Goal: Task Accomplishment & Management: Use online tool/utility

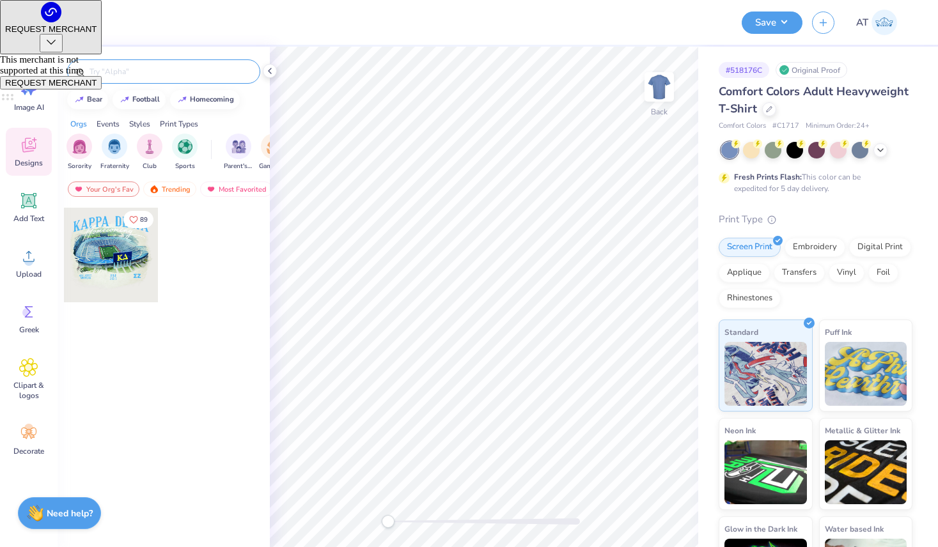
click at [155, 70] on input "text" at bounding box center [170, 71] width 164 height 13
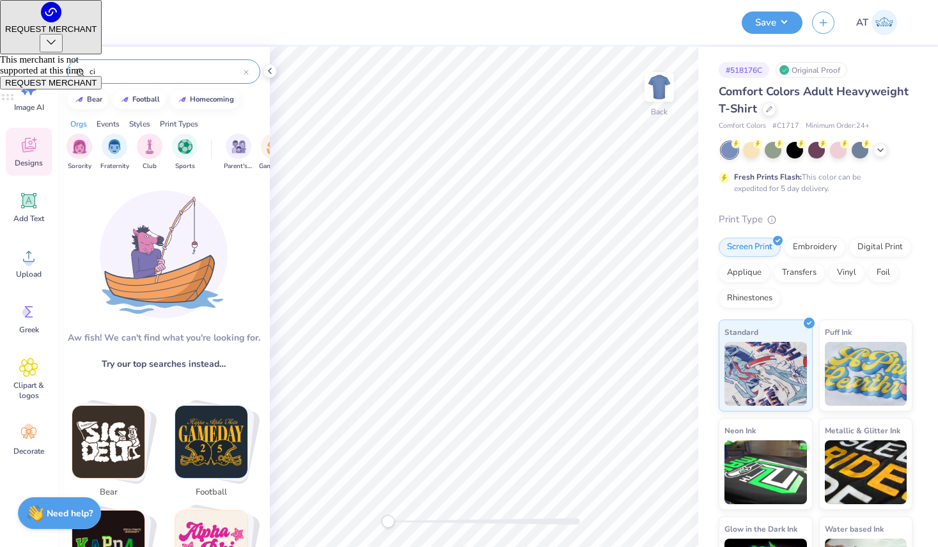
type input "c"
click at [110, 124] on div "Events" at bounding box center [108, 124] width 23 height 12
click at [78, 100] on img at bounding box center [79, 99] width 10 height 8
click at [90, 92] on button "bear" at bounding box center [87, 98] width 41 height 19
click at [144, 63] on div "bear" at bounding box center [163, 71] width 193 height 24
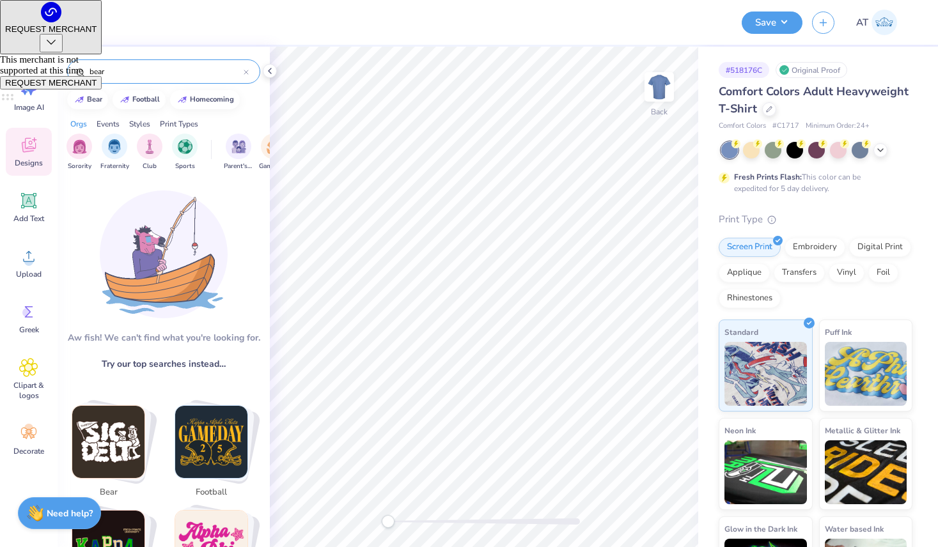
click at [143, 78] on div "bear" at bounding box center [163, 71] width 193 height 24
click at [143, 69] on input "bear" at bounding box center [165, 71] width 155 height 13
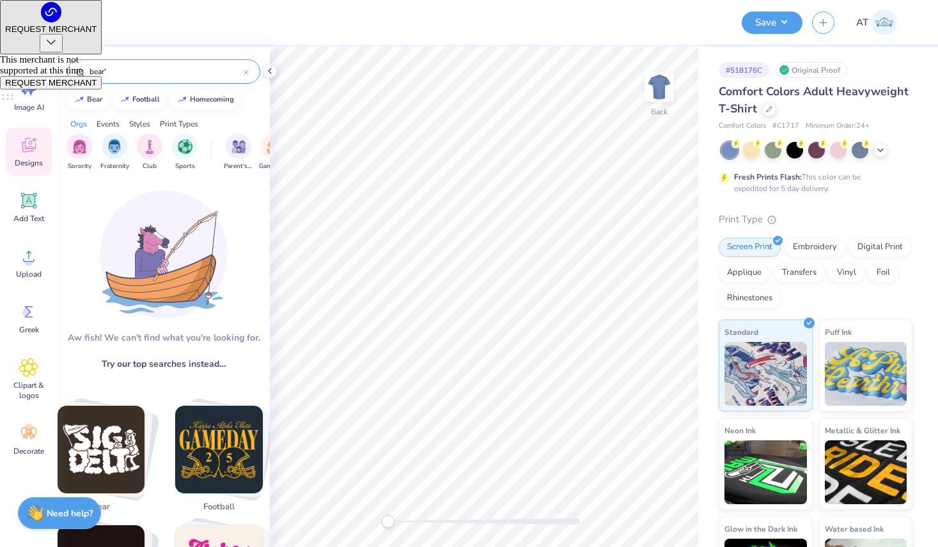
type input "bear'"
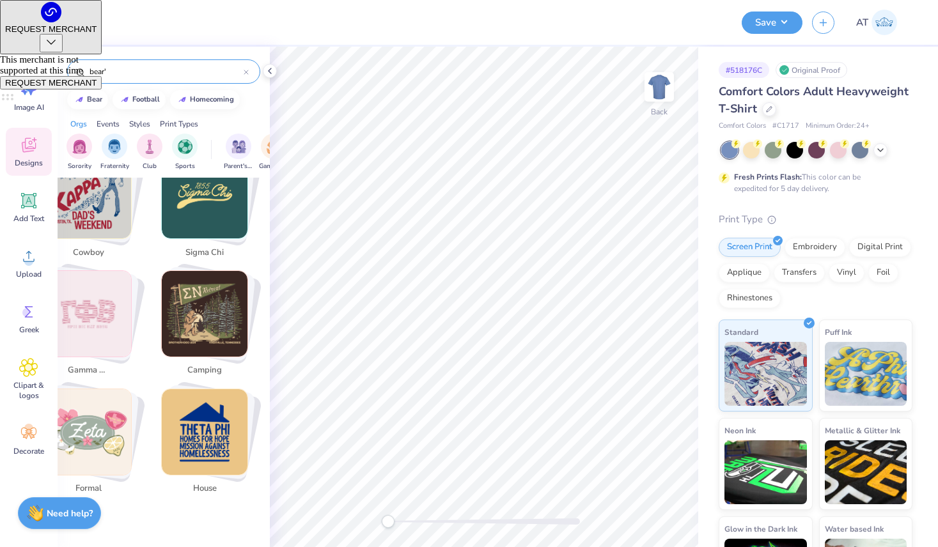
scroll to position [2928, 0]
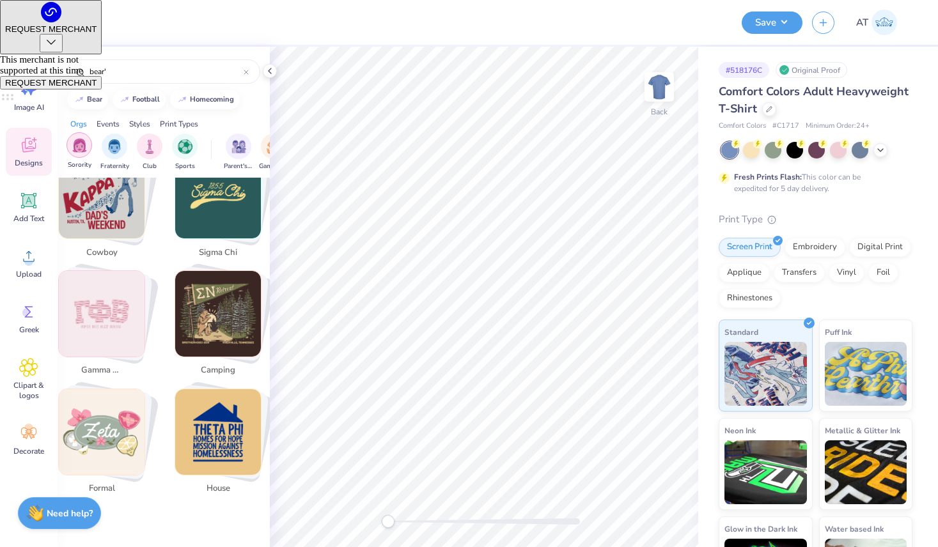
click at [74, 145] on img "filter for Sorority" at bounding box center [79, 145] width 15 height 15
click at [111, 125] on div "Events" at bounding box center [108, 124] width 23 height 12
click at [77, 150] on img "filter for Parent's Weekend" at bounding box center [79, 145] width 15 height 15
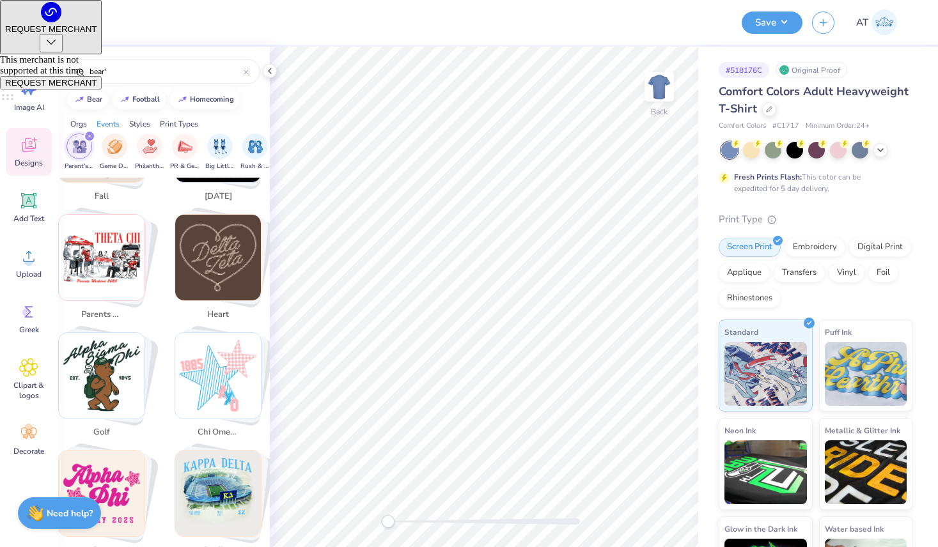
scroll to position [0, 0]
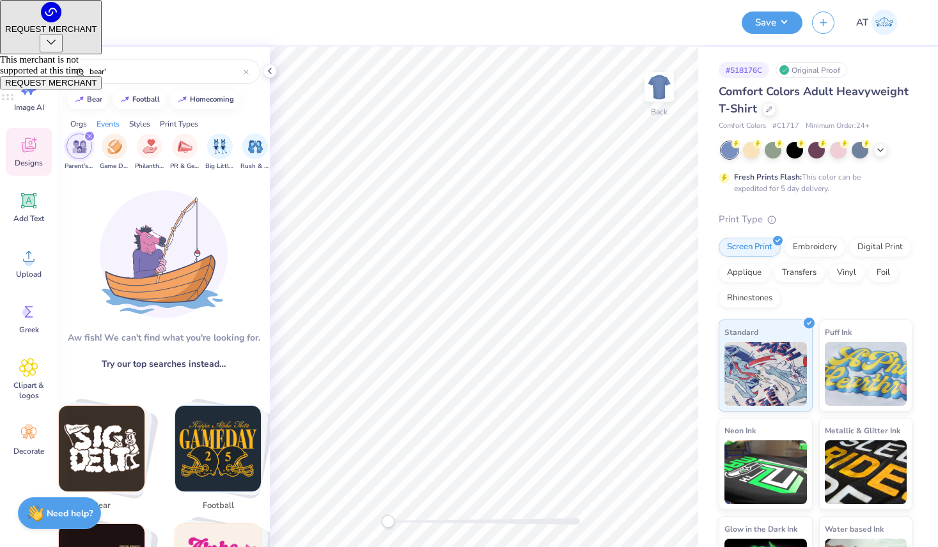
click at [80, 146] on img "filter for Parent's Weekend" at bounding box center [79, 146] width 15 height 15
click at [249, 69] on div "bear'" at bounding box center [163, 71] width 193 height 24
click at [244, 71] on icon at bounding box center [246, 72] width 5 height 5
click at [113, 122] on div "Events" at bounding box center [108, 124] width 23 height 12
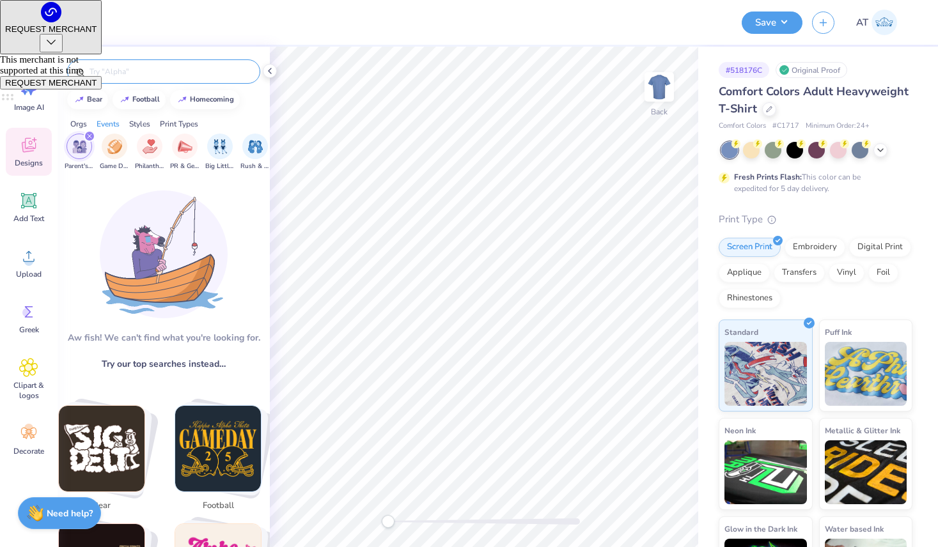
click at [81, 123] on div "Orgs" at bounding box center [78, 124] width 17 height 12
click at [34, 150] on icon at bounding box center [28, 147] width 12 height 10
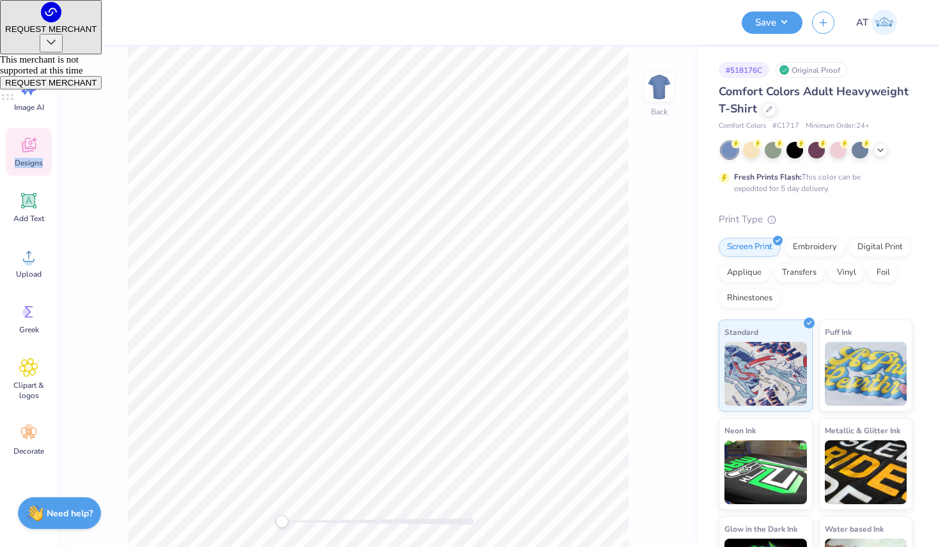
click at [34, 150] on icon at bounding box center [28, 147] width 12 height 10
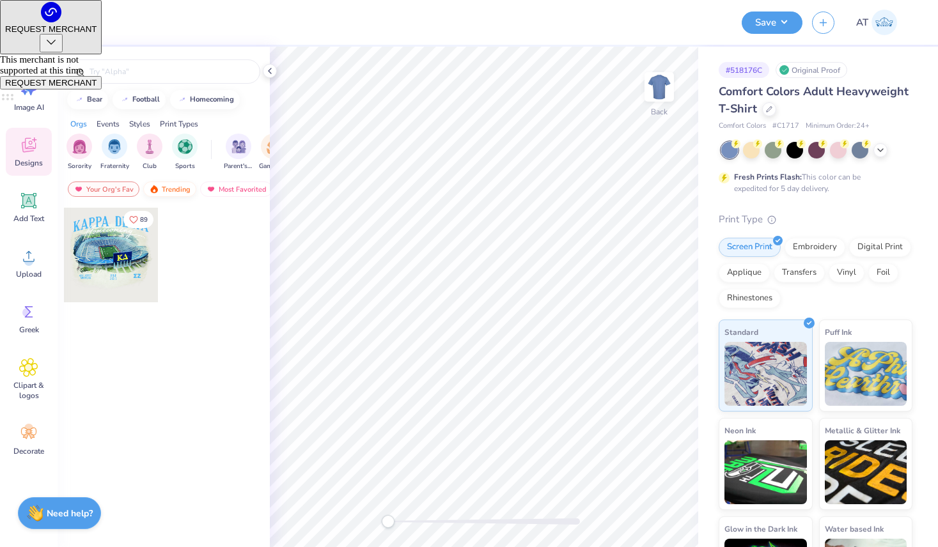
click at [177, 193] on div "Trending" at bounding box center [169, 189] width 53 height 15
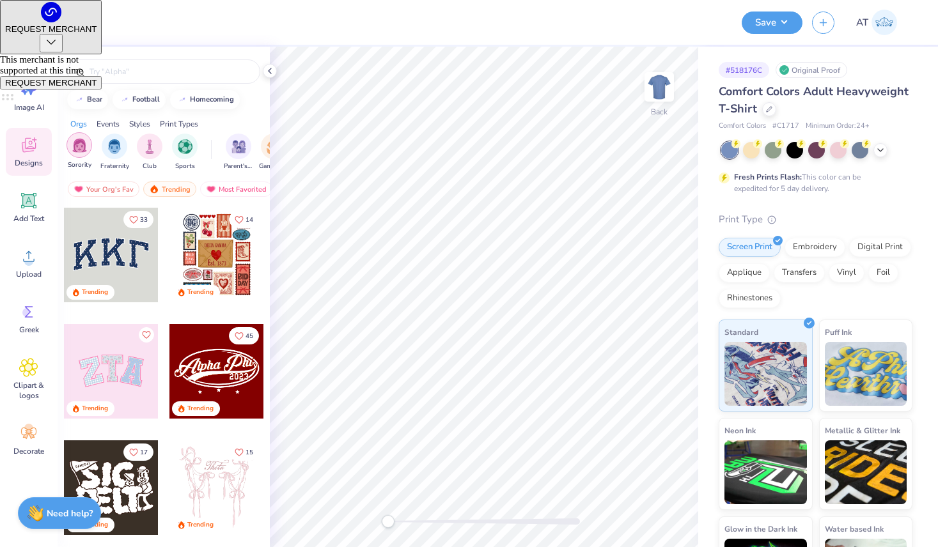
click at [78, 141] on img "filter for Sorority" at bounding box center [79, 145] width 15 height 15
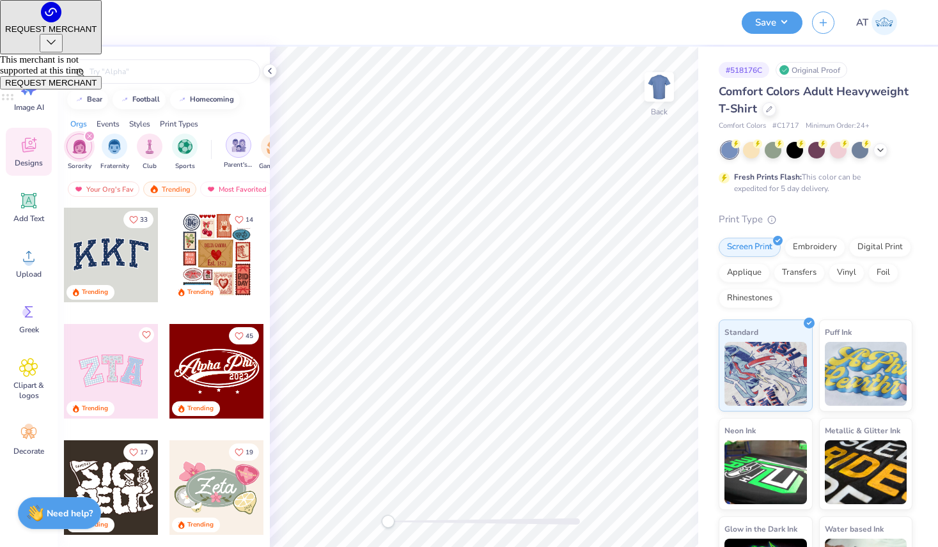
click at [243, 149] on img "filter for Parent's Weekend" at bounding box center [239, 145] width 15 height 15
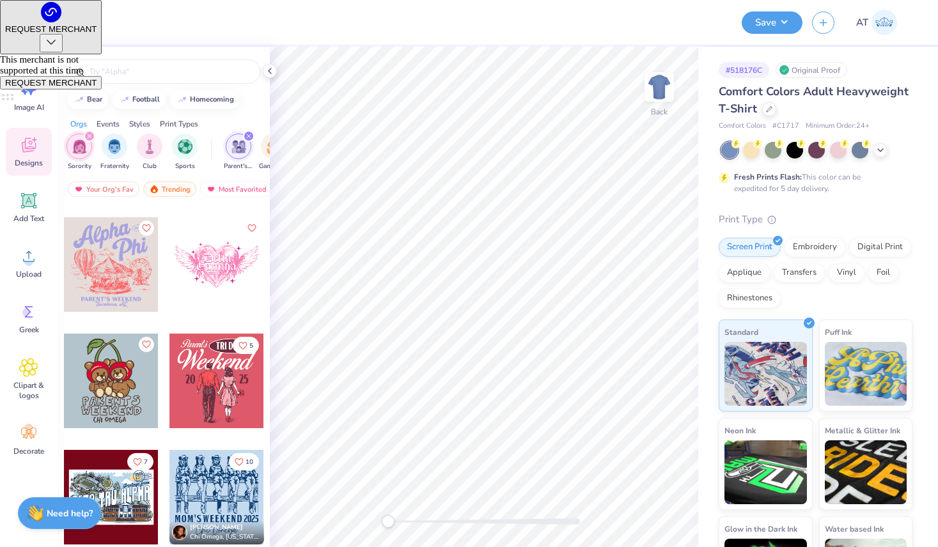
scroll to position [1393, 0]
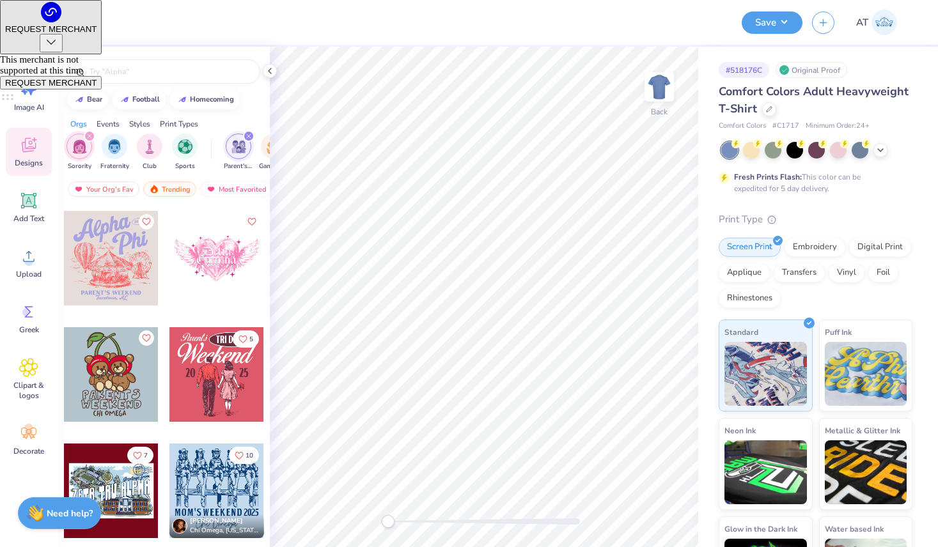
click at [102, 259] on div at bounding box center [111, 258] width 95 height 95
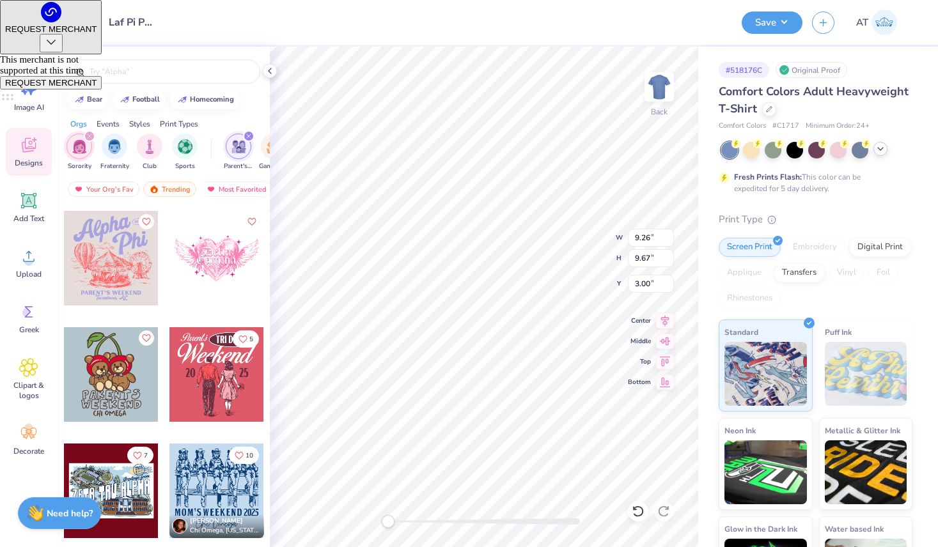
click at [886, 150] on div at bounding box center [881, 149] width 14 height 14
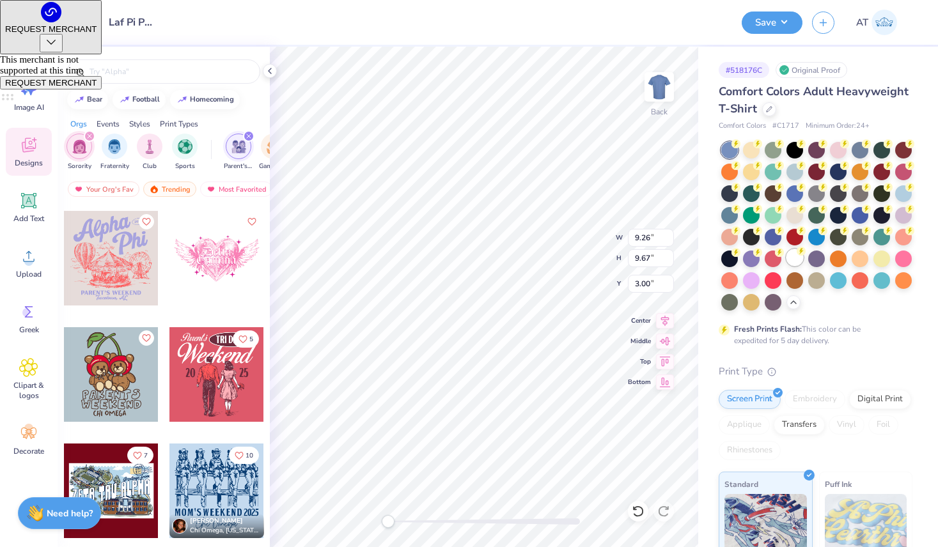
click at [797, 261] on div at bounding box center [795, 257] width 17 height 17
click at [663, 79] on img at bounding box center [659, 86] width 51 height 51
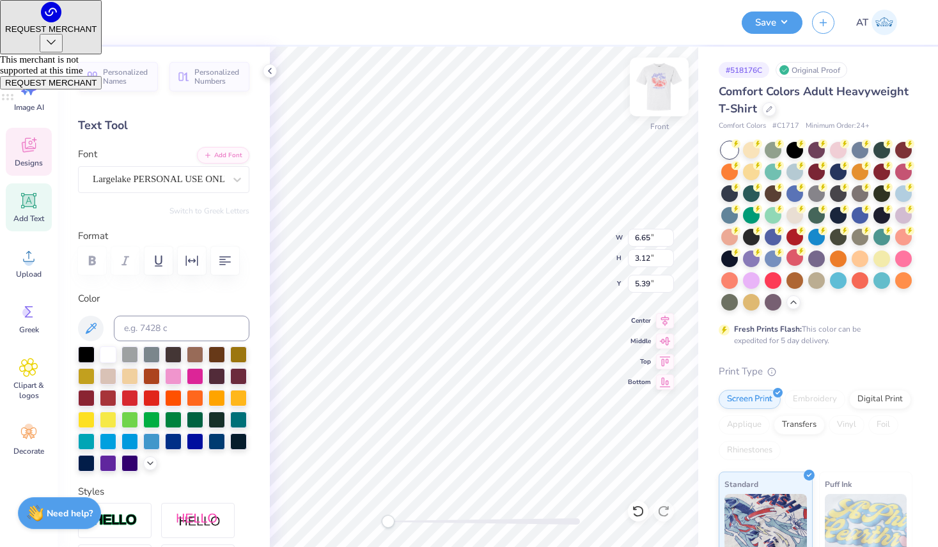
type textarea "Pi Beta"
type input "5.15"
type input "9.16"
type input "4.02"
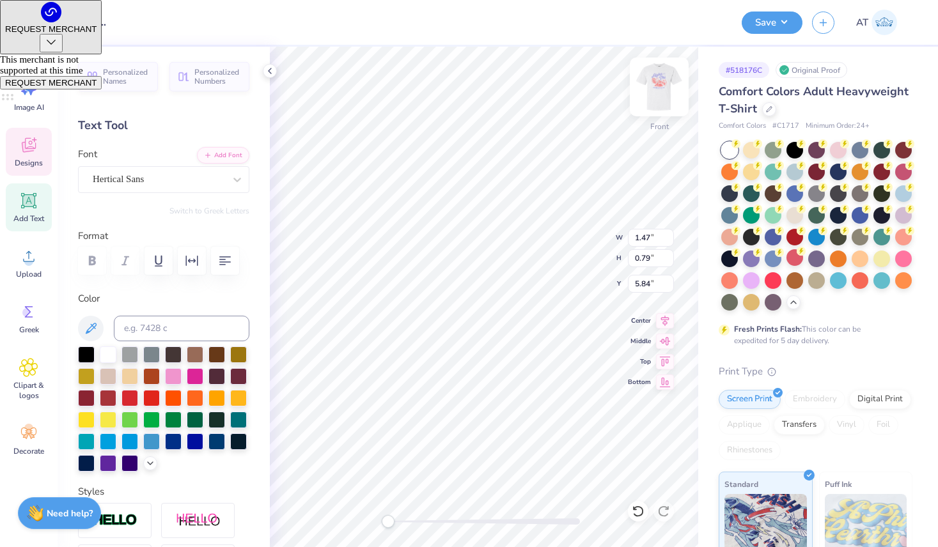
type input "5.15"
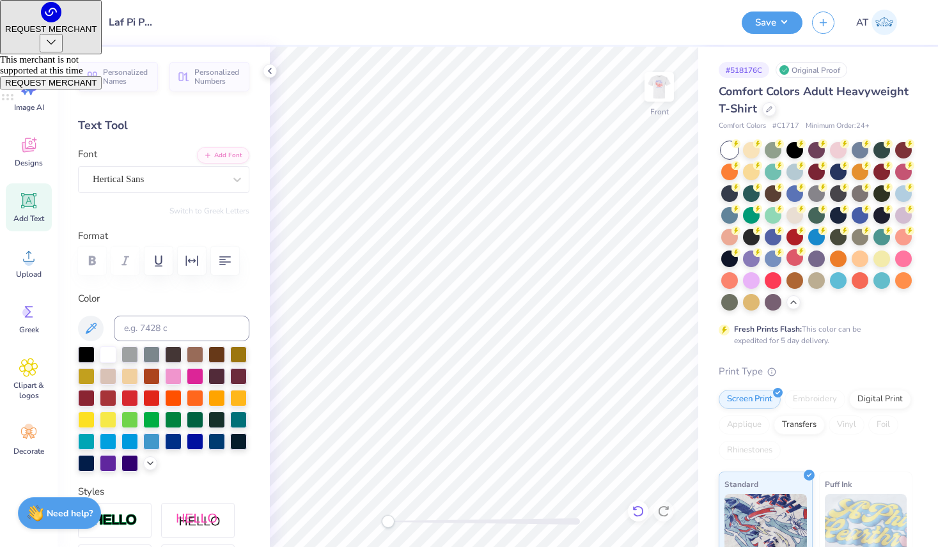
click at [642, 514] on icon at bounding box center [637, 512] width 11 height 12
click at [641, 514] on icon at bounding box center [638, 511] width 13 height 13
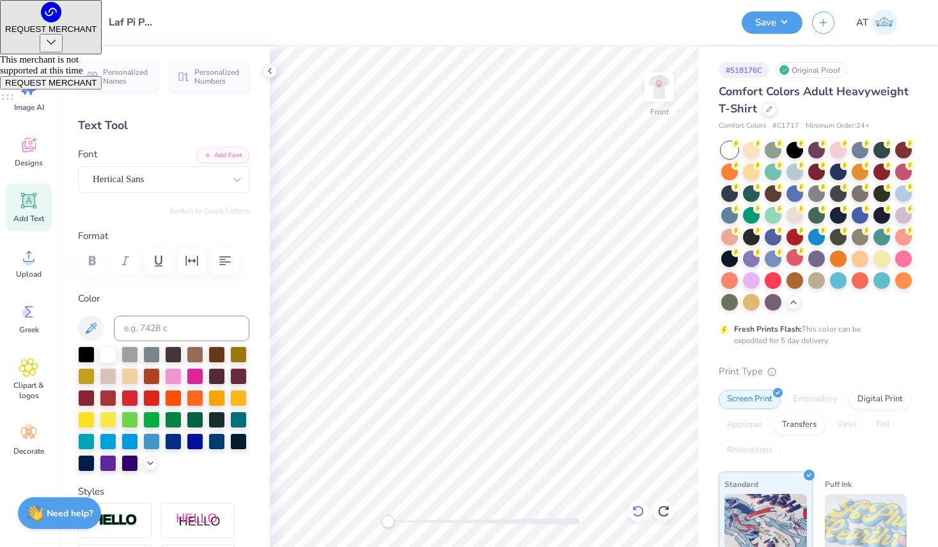
click at [641, 514] on icon at bounding box center [638, 511] width 13 height 13
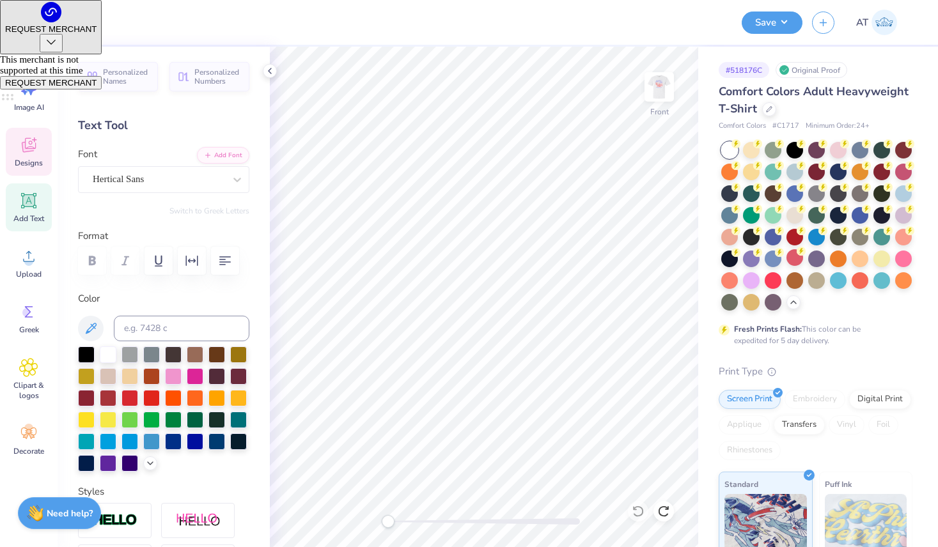
click at [24, 146] on icon at bounding box center [28, 147] width 12 height 10
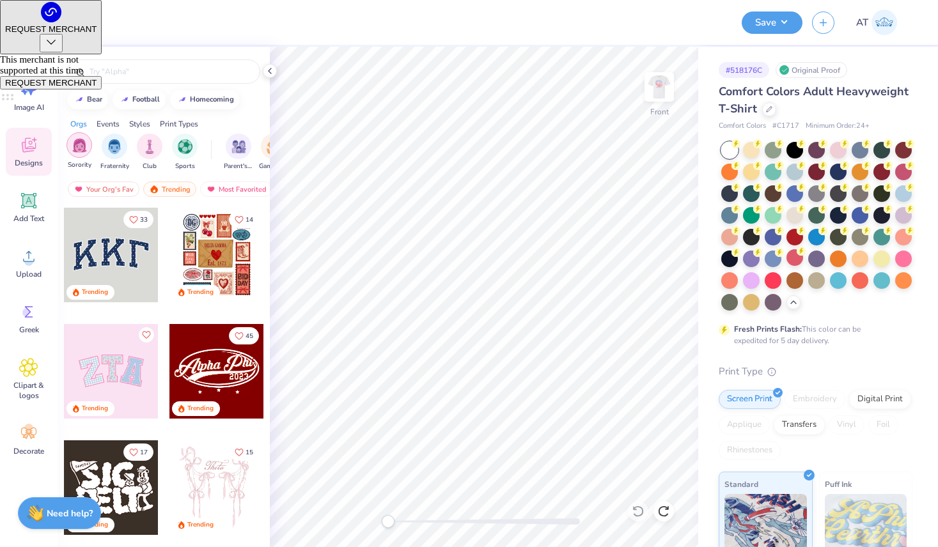
click at [81, 146] on img "filter for Sorority" at bounding box center [79, 145] width 15 height 15
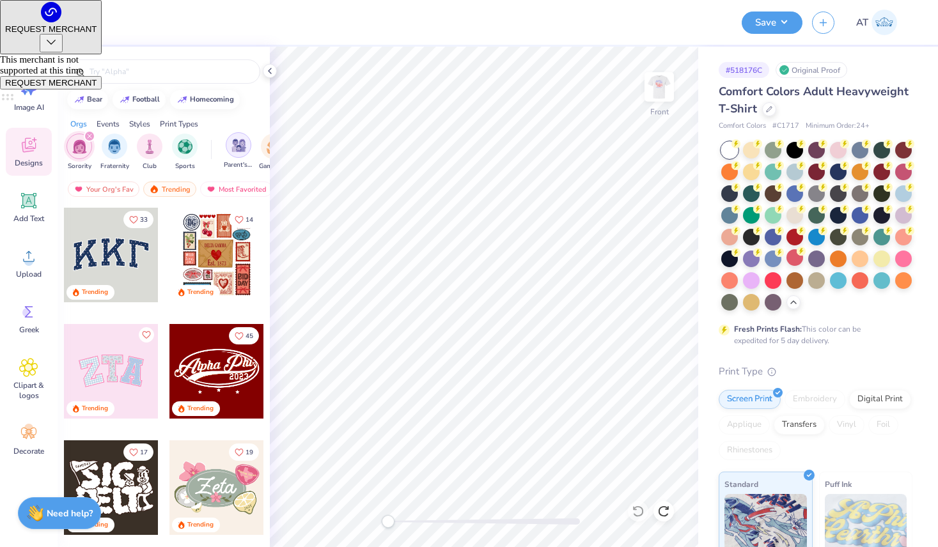
click at [236, 149] on img "filter for Parent's Weekend" at bounding box center [239, 145] width 15 height 15
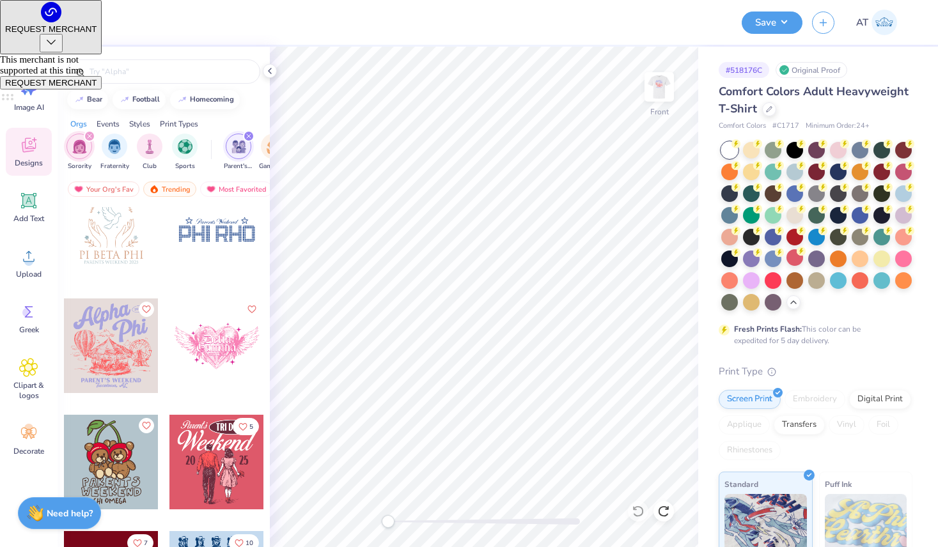
scroll to position [1310, 0]
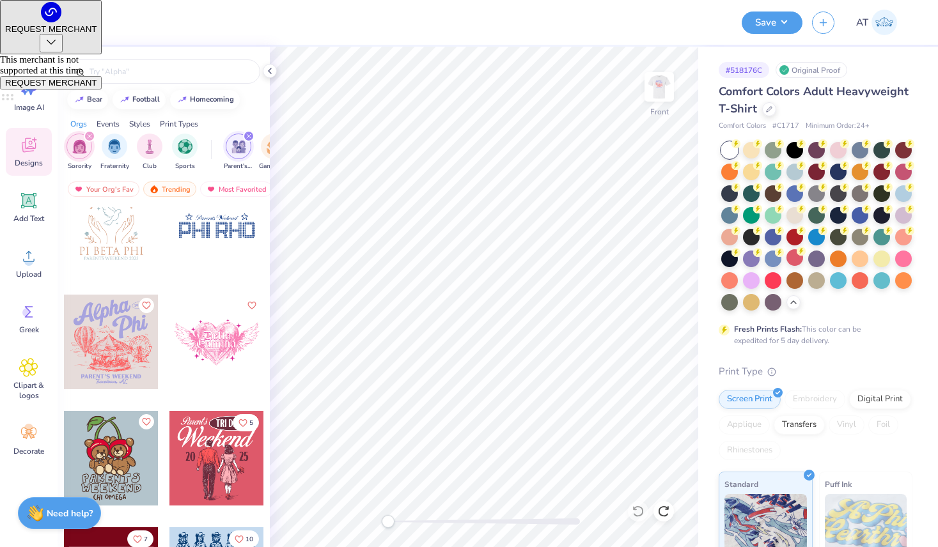
click at [98, 343] on div at bounding box center [111, 342] width 95 height 95
click at [474, 525] on div at bounding box center [484, 521] width 192 height 13
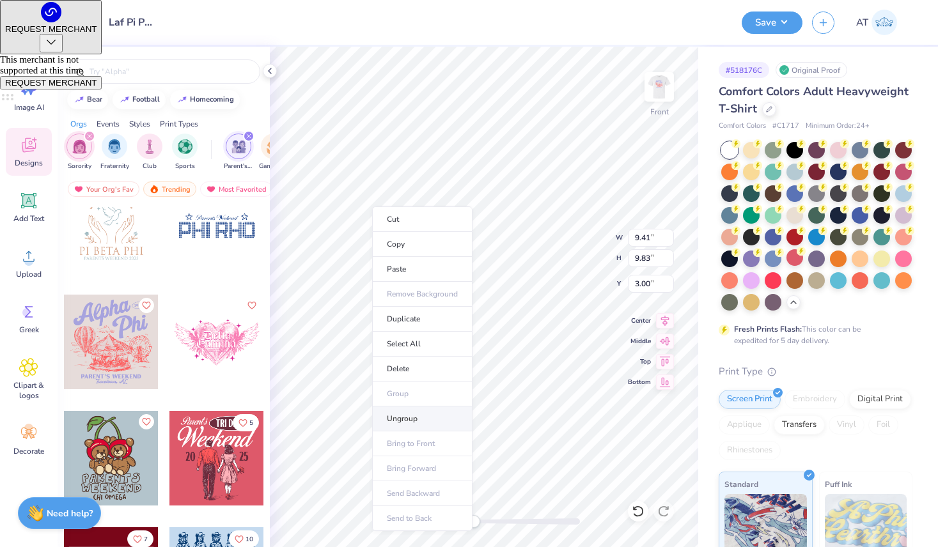
click at [396, 407] on li "Ungroup" at bounding box center [422, 419] width 100 height 25
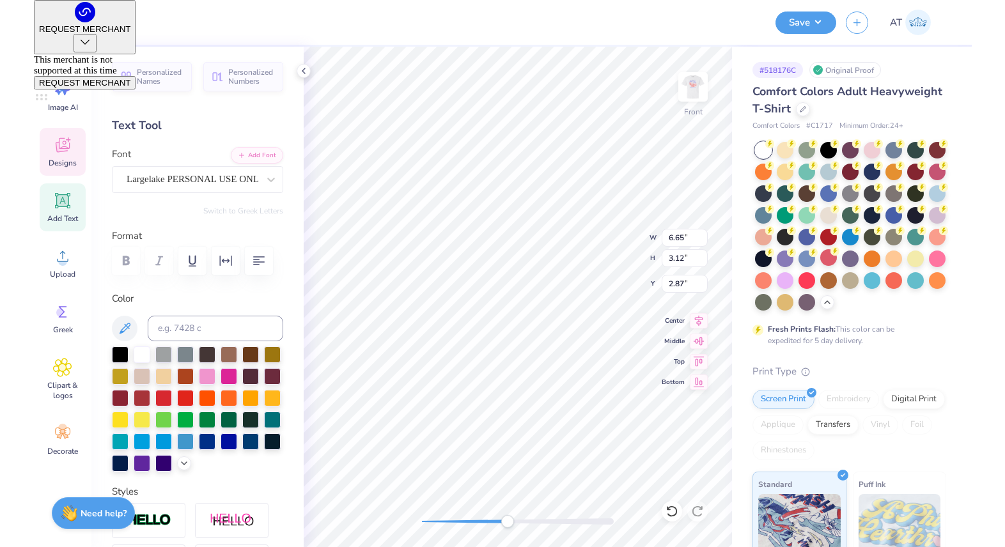
scroll to position [1, 1]
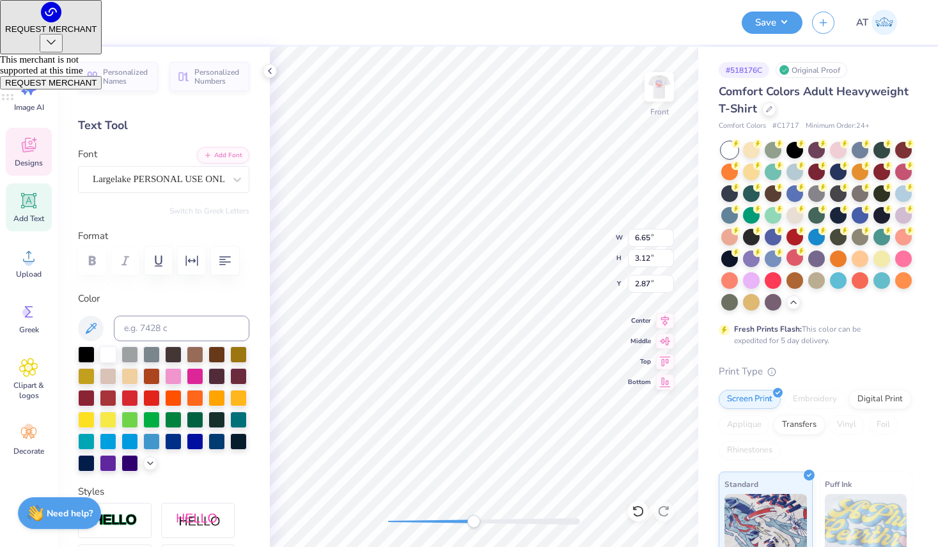
type textarea "Pi Beta"
click at [431, 519] on div at bounding box center [484, 522] width 192 height 6
click at [272, 70] on icon at bounding box center [270, 71] width 10 height 10
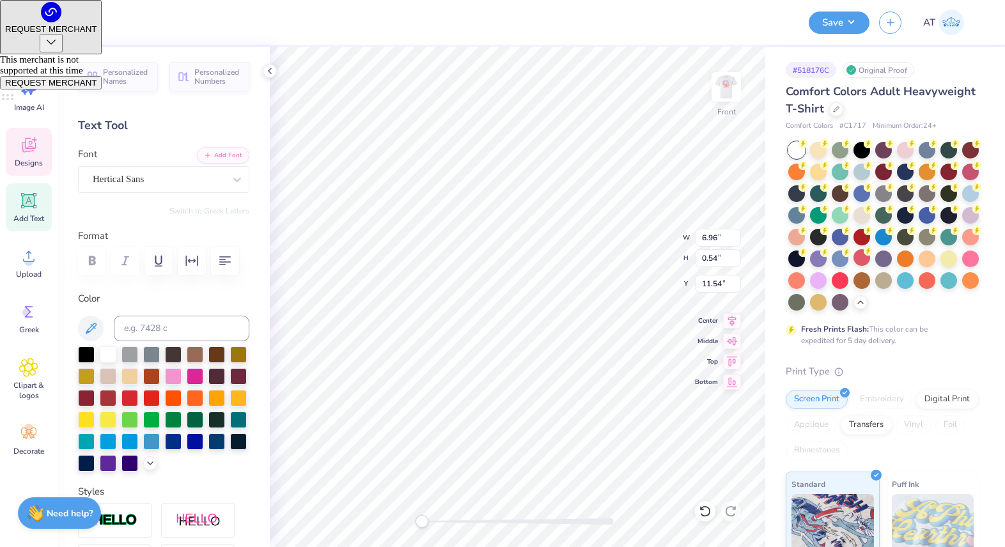
scroll to position [0, 1]
type textarea "Dance Marathon"
type input "3.60"
type input "12.16"
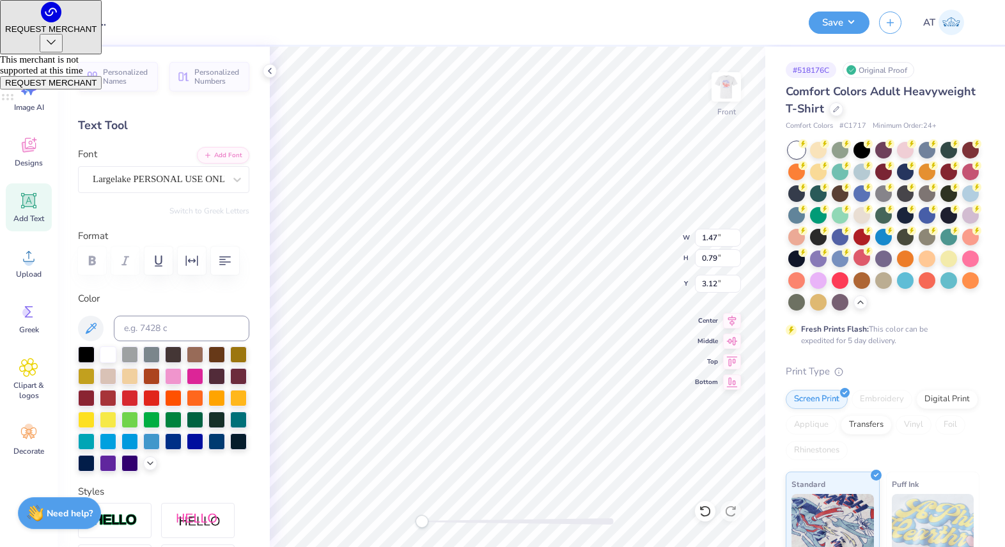
type input "3.65"
click at [31, 21] on div at bounding box center [35, 21] width 18 height 18
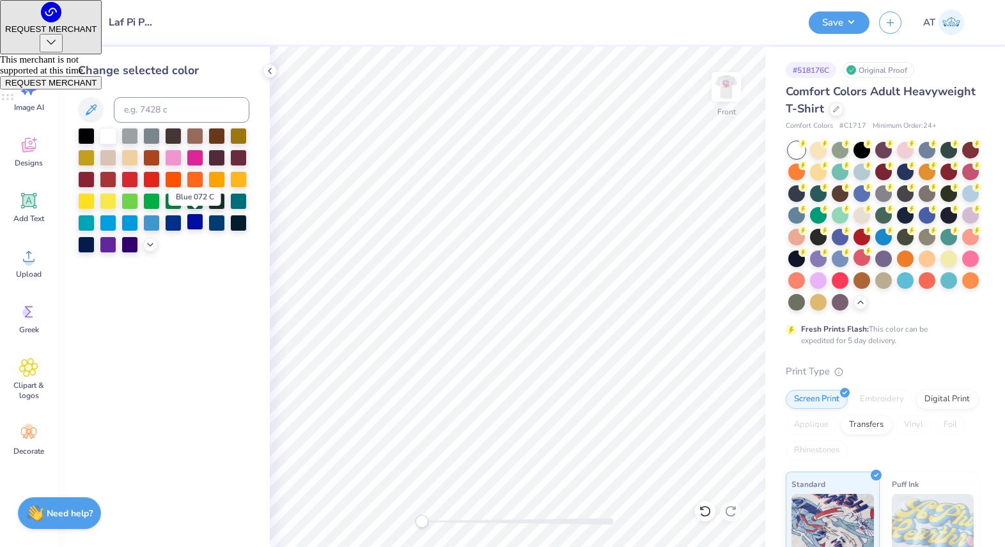
click at [201, 222] on div at bounding box center [195, 222] width 17 height 17
click at [51, 18] on div at bounding box center [58, 21] width 18 height 18
click at [191, 157] on div at bounding box center [195, 156] width 17 height 17
click at [78, 22] on div at bounding box center [81, 21] width 18 height 18
click at [109, 134] on div at bounding box center [108, 135] width 17 height 17
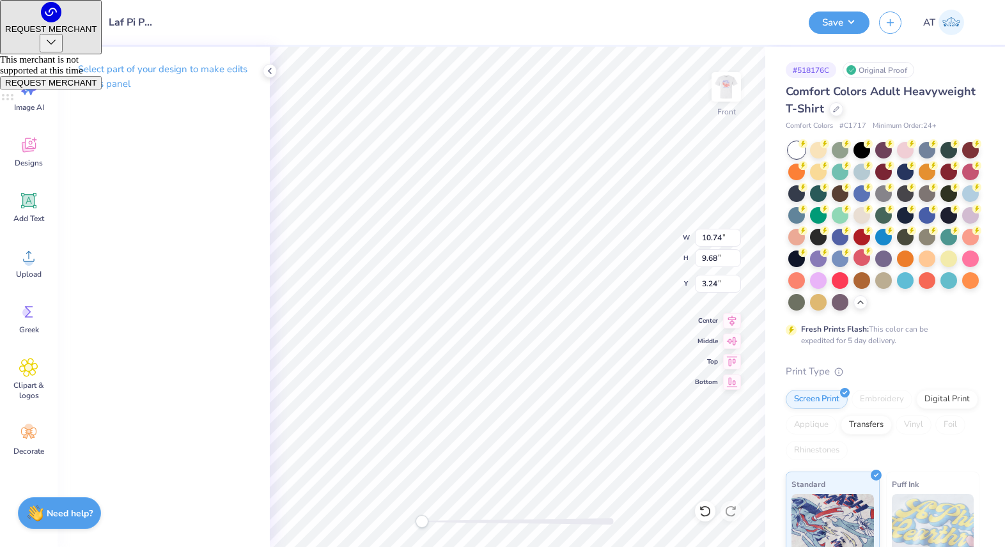
type input "4.07"
type input "11.93"
type input "10.75"
type input "3.00"
click at [725, 89] on img at bounding box center [726, 86] width 51 height 51
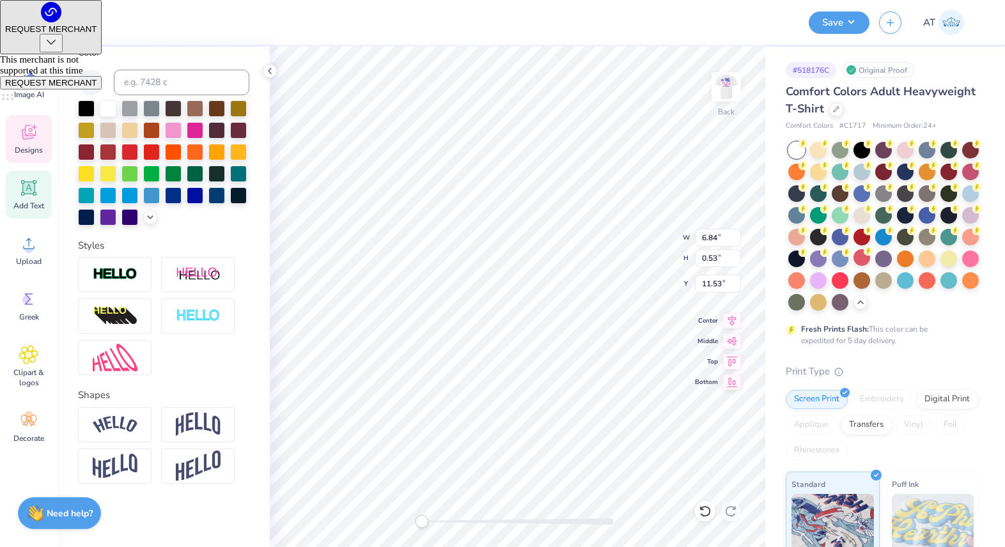
scroll to position [0, 1]
type textarea "Pi Phi"
type input "3.54"
type input "12.13"
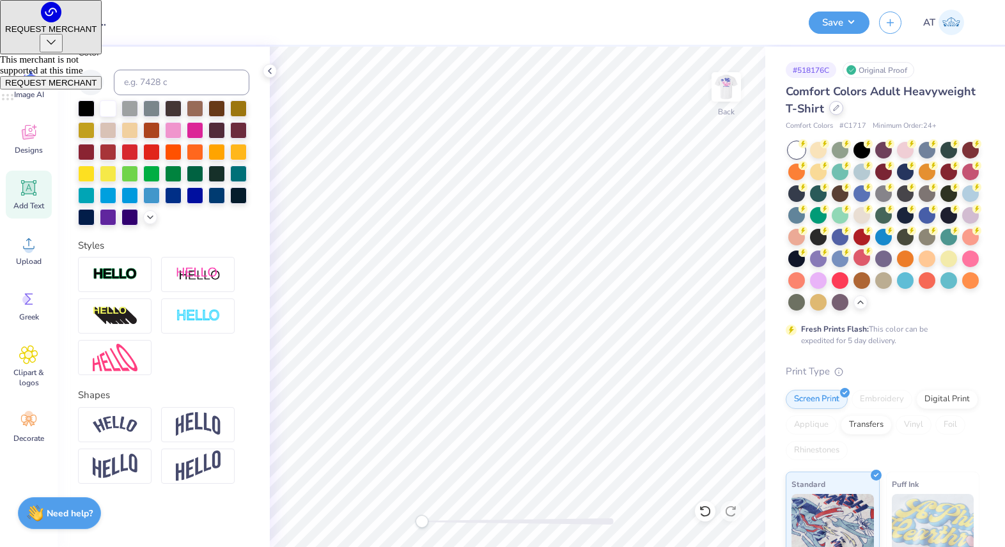
click at [840, 109] on div at bounding box center [836, 108] width 14 height 14
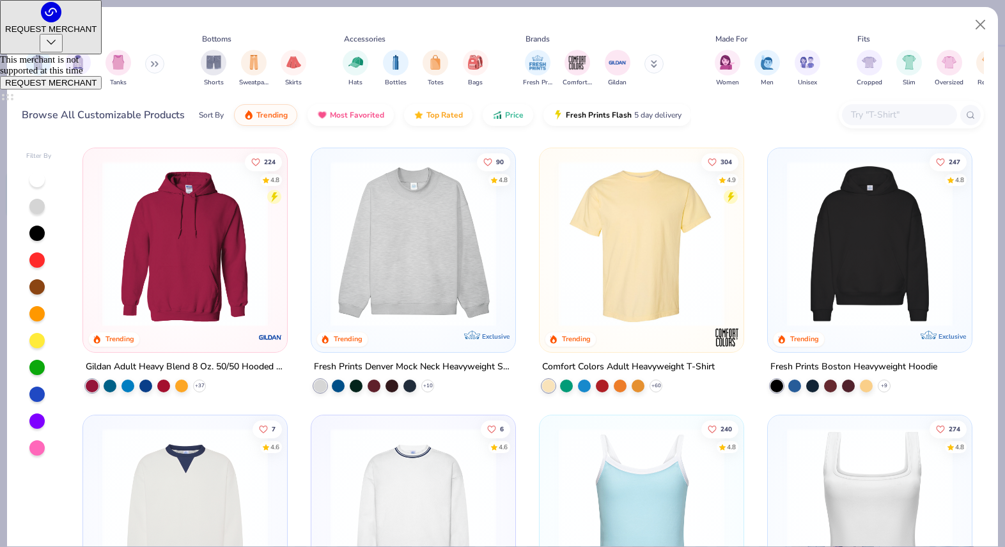
click at [903, 115] on input "text" at bounding box center [899, 114] width 98 height 15
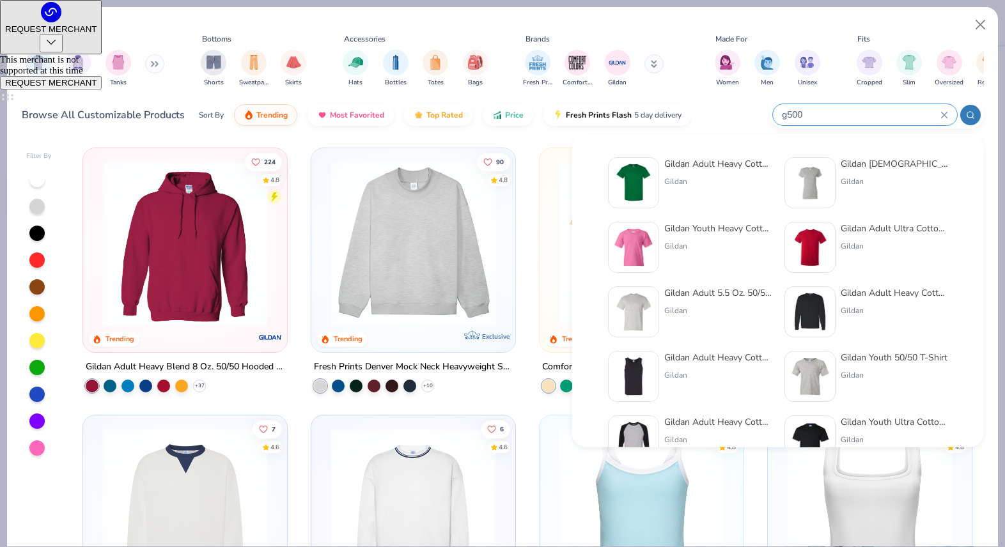
type input "g500"
click at [641, 170] on img at bounding box center [634, 183] width 40 height 40
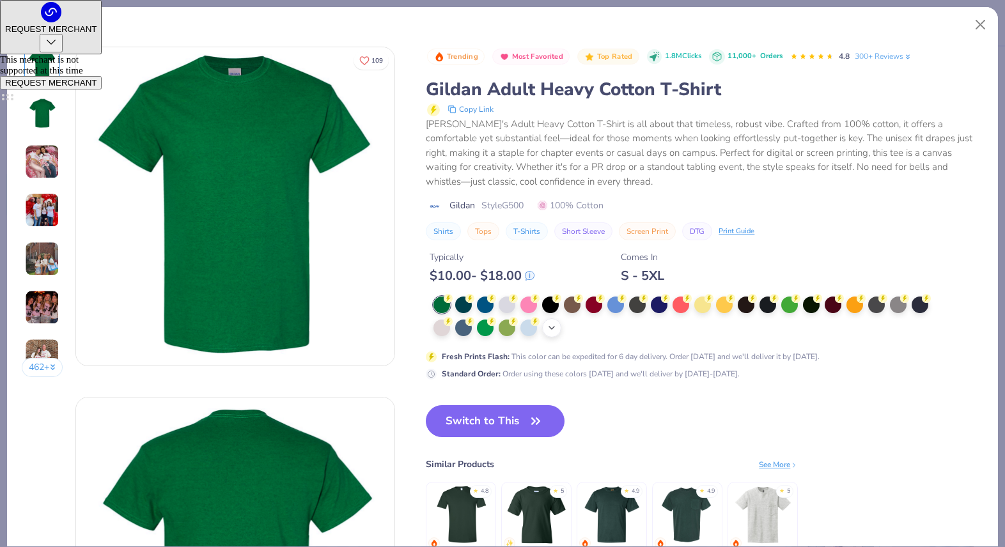
click at [551, 328] on polyline at bounding box center [551, 328] width 5 height 3
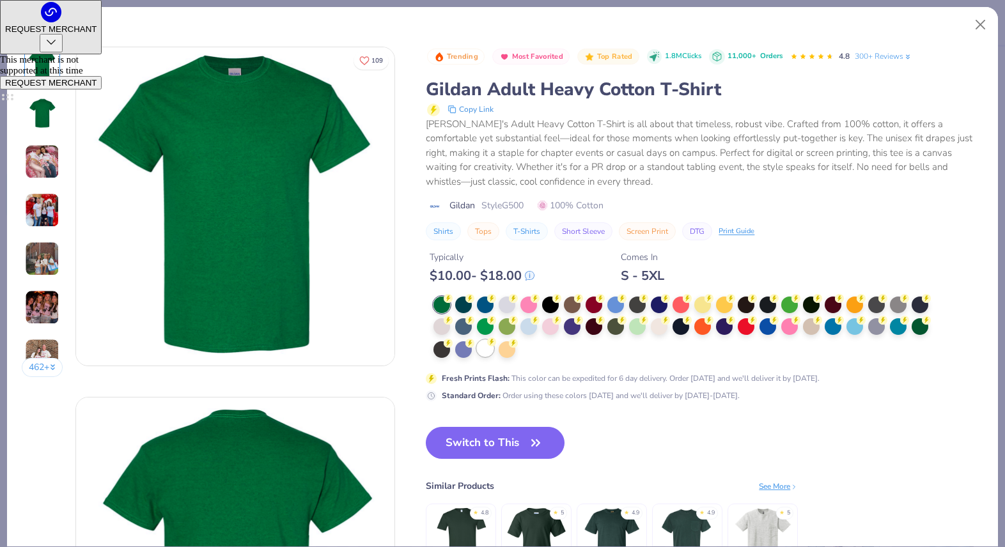
click at [487, 352] on div at bounding box center [485, 348] width 17 height 17
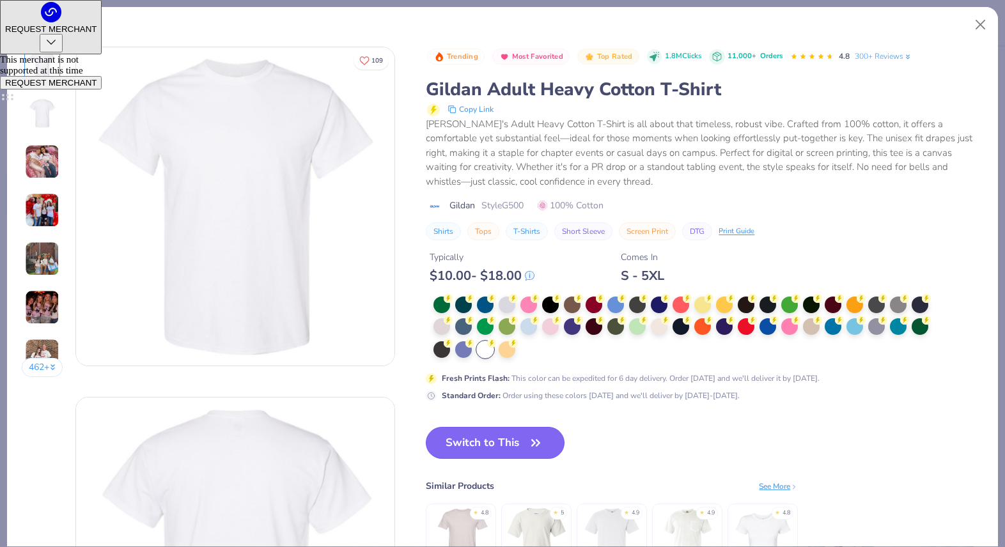
click at [497, 445] on button "Switch to This" at bounding box center [495, 443] width 139 height 32
click at [521, 448] on button "Switch to This" at bounding box center [495, 443] width 139 height 32
click at [544, 452] on button "Switch to This" at bounding box center [495, 443] width 139 height 32
click at [527, 443] on button "Switch to This" at bounding box center [495, 443] width 139 height 32
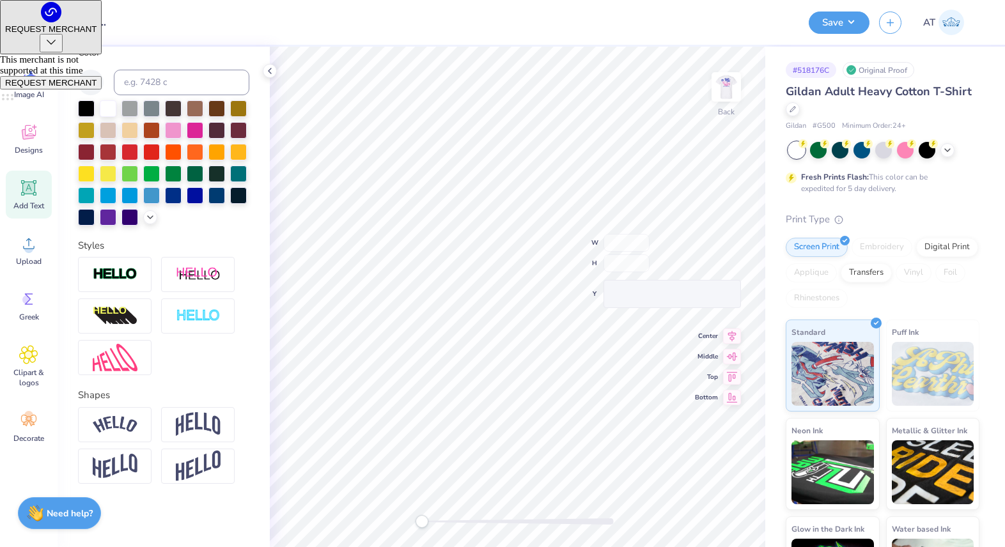
type input "1.97"
type input "0.48"
type input "3.40"
click at [704, 512] on icon at bounding box center [705, 511] width 13 height 13
type input "5.06"
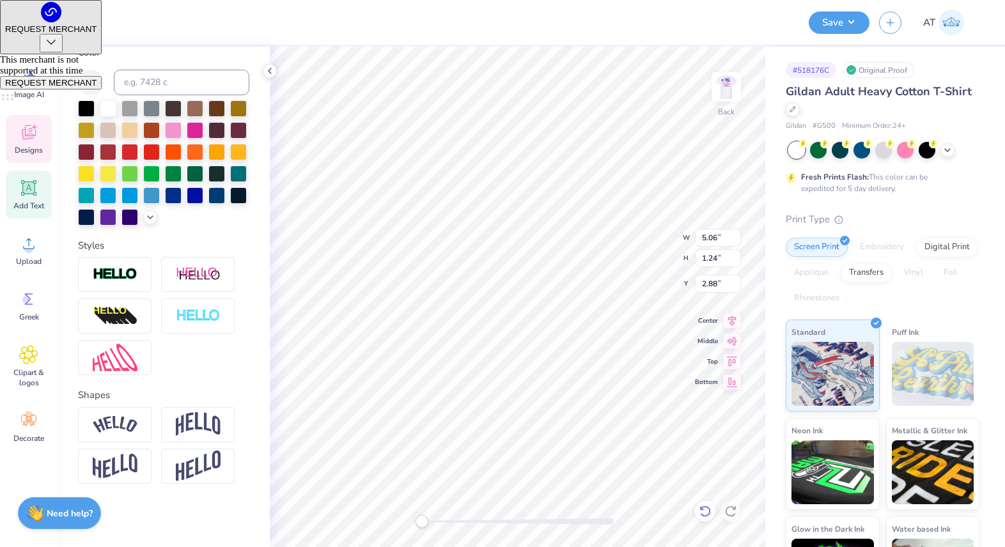
type input "1.24"
type input "2.88"
type input "3.59"
type input "0.88"
type input "3.24"
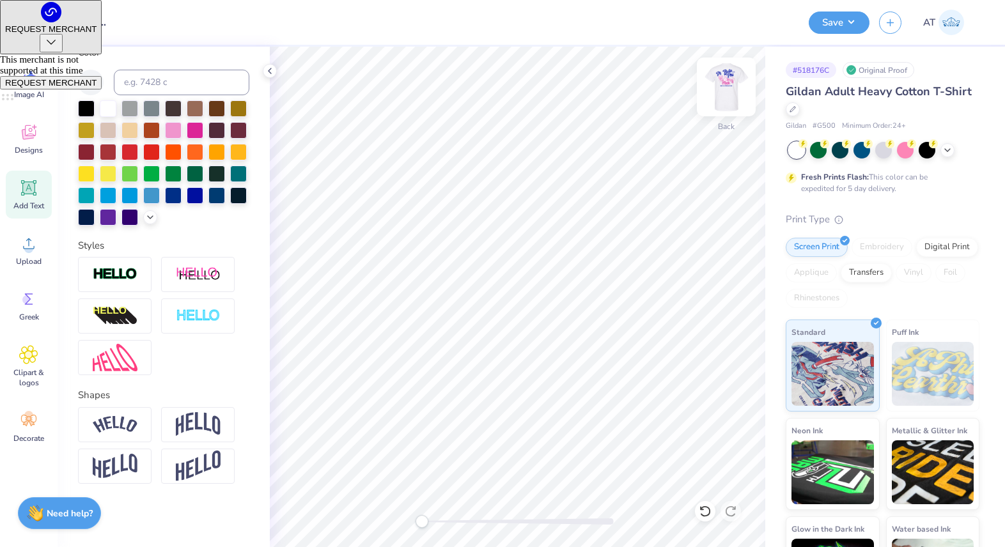
click at [721, 91] on img at bounding box center [726, 86] width 51 height 51
click at [731, 83] on img at bounding box center [726, 86] width 51 height 51
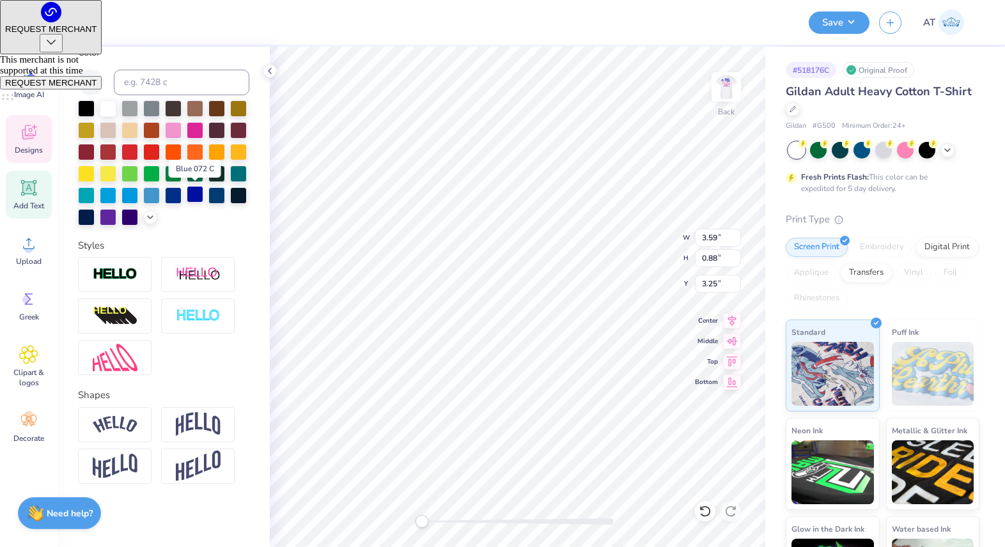
click at [197, 196] on div at bounding box center [195, 194] width 17 height 17
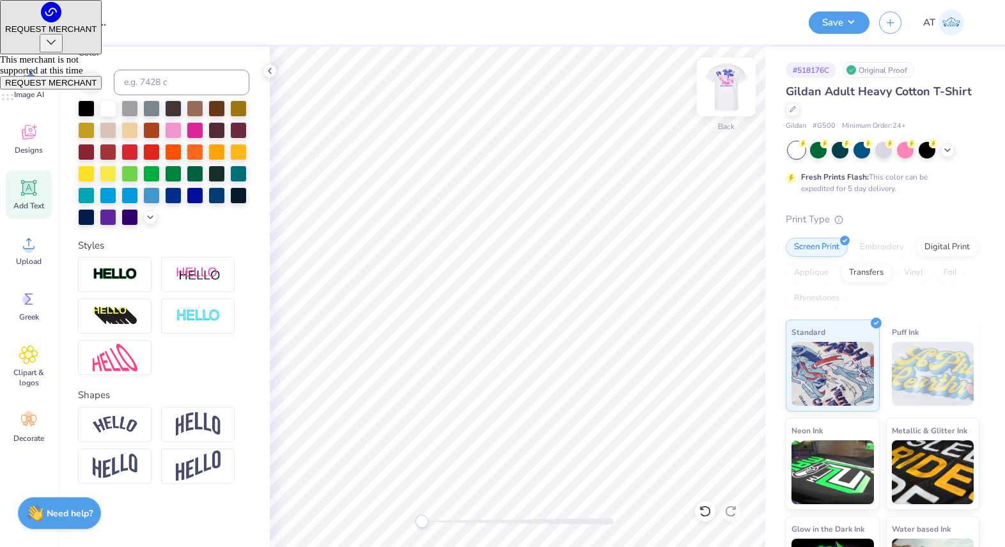
click at [720, 95] on img at bounding box center [726, 86] width 51 height 51
click at [79, 19] on div at bounding box center [81, 21] width 18 height 18
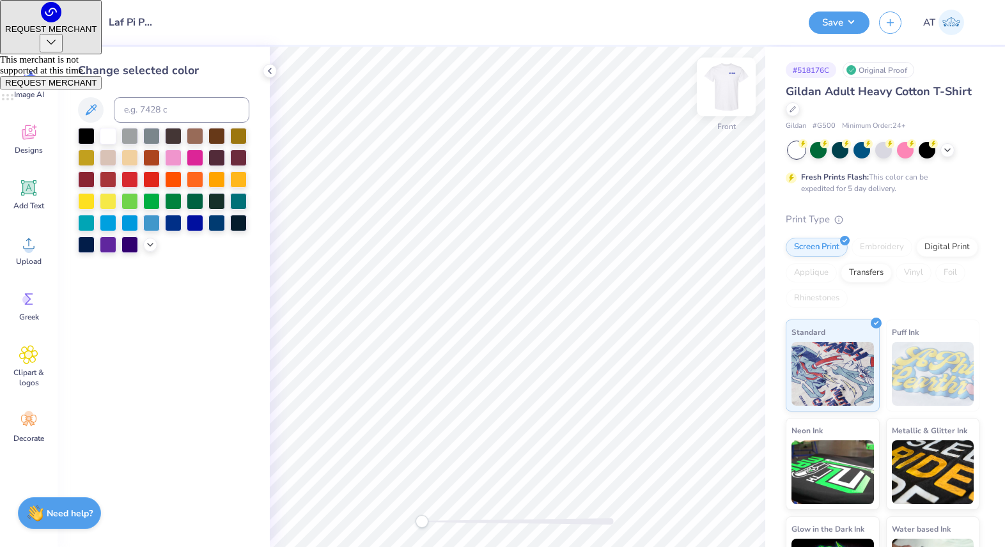
click at [733, 82] on img at bounding box center [726, 86] width 51 height 51
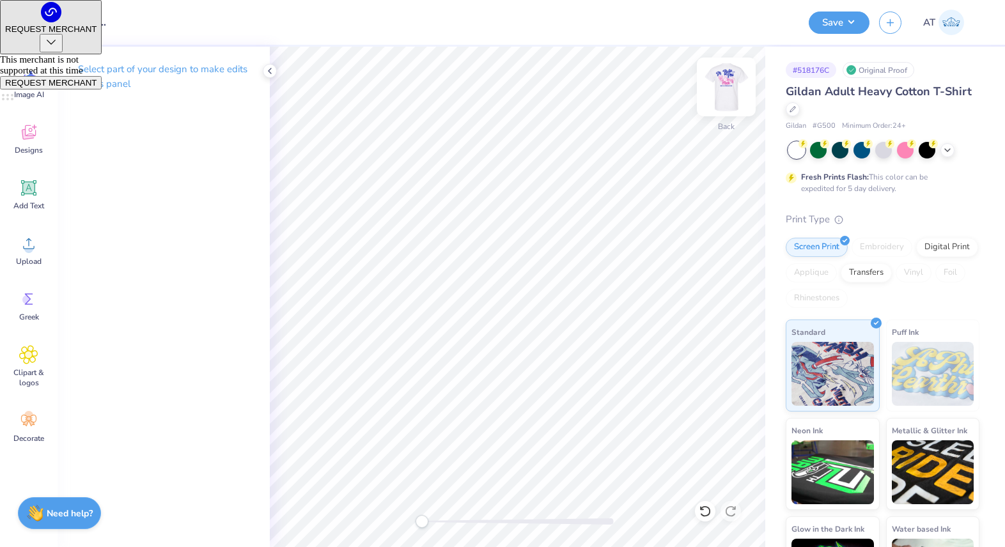
click at [726, 81] on img at bounding box center [726, 86] width 51 height 51
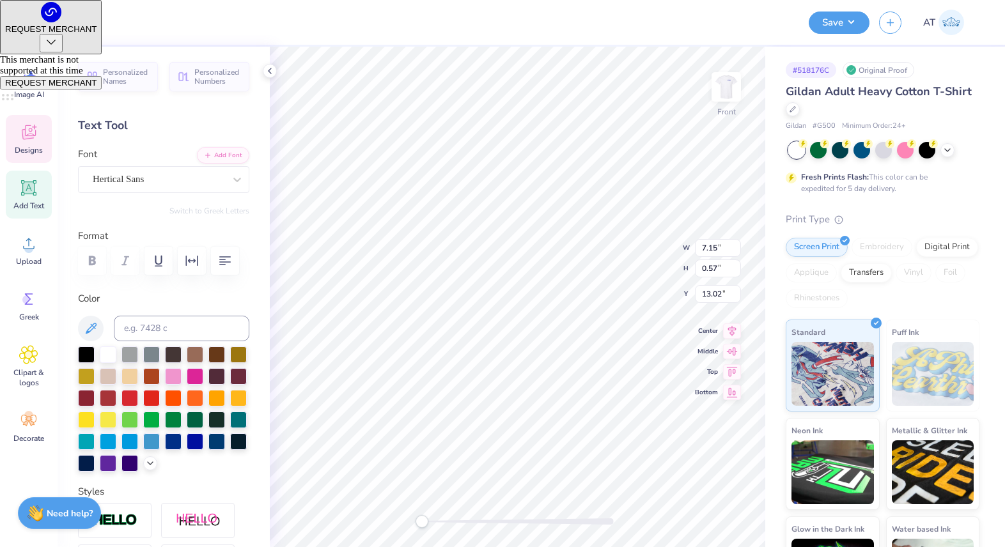
type input "10.17"
type input "4.47"
type input "2.84"
click at [729, 88] on img at bounding box center [726, 86] width 51 height 51
type input "10.34"
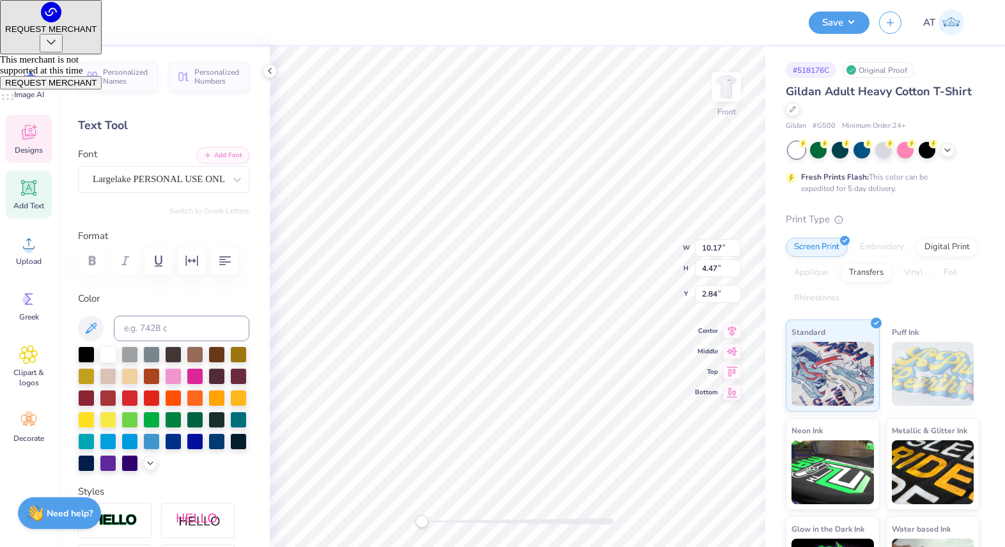
type input "4.54"
type input "1.05"
click at [27, 208] on span "Add Text" at bounding box center [28, 206] width 31 height 10
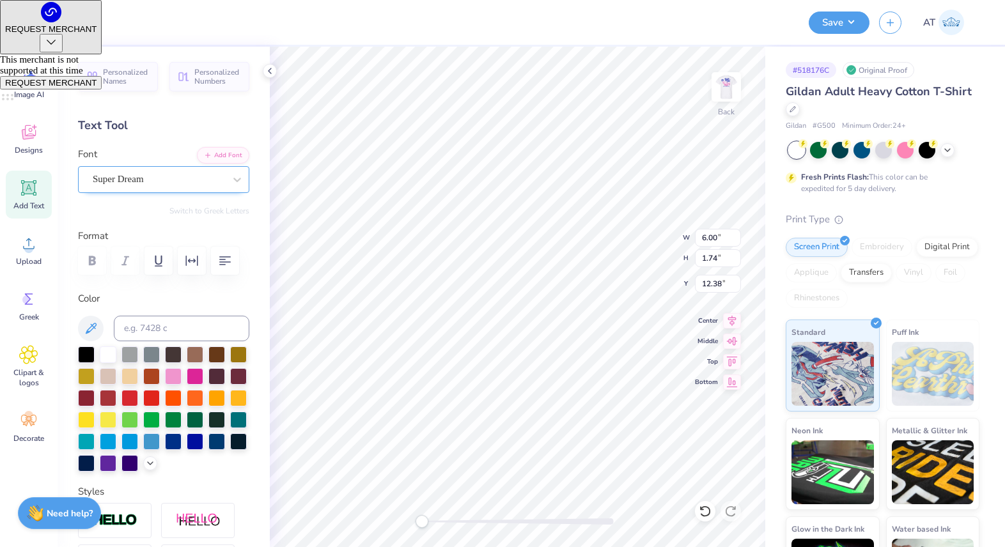
click at [206, 184] on div "Super Dream" at bounding box center [158, 179] width 134 height 20
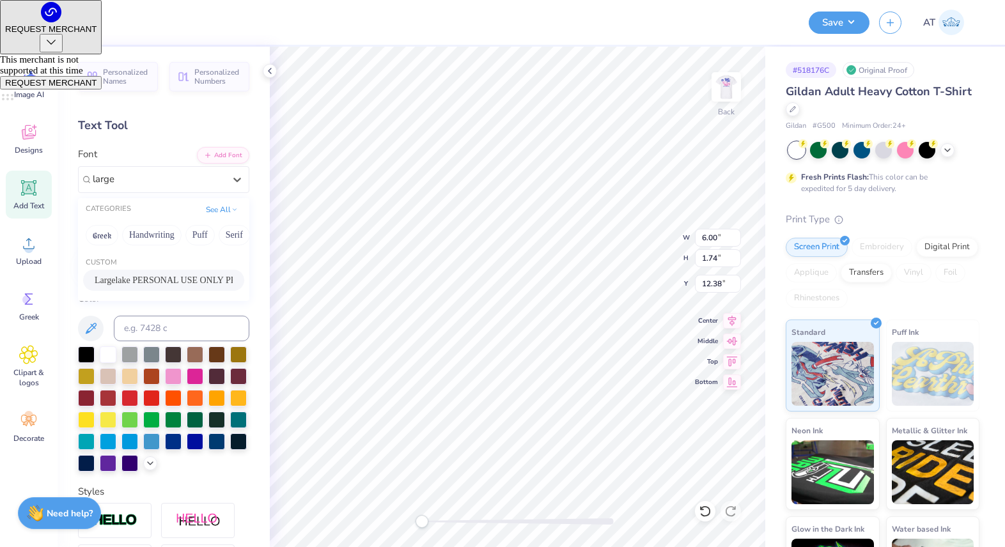
click at [188, 278] on span "Largelake PERSONAL USE ONLY PERSONAL USE ONLY" at bounding box center [164, 280] width 138 height 13
type input "large"
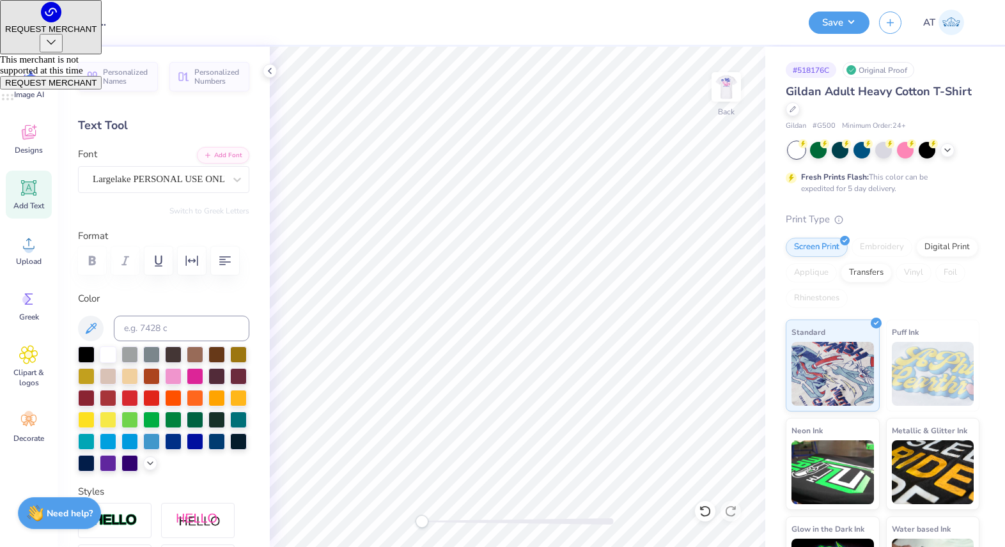
click at [47, 204] on div "Add Text" at bounding box center [29, 195] width 46 height 48
click at [186, 184] on div "Super Dream" at bounding box center [158, 179] width 134 height 20
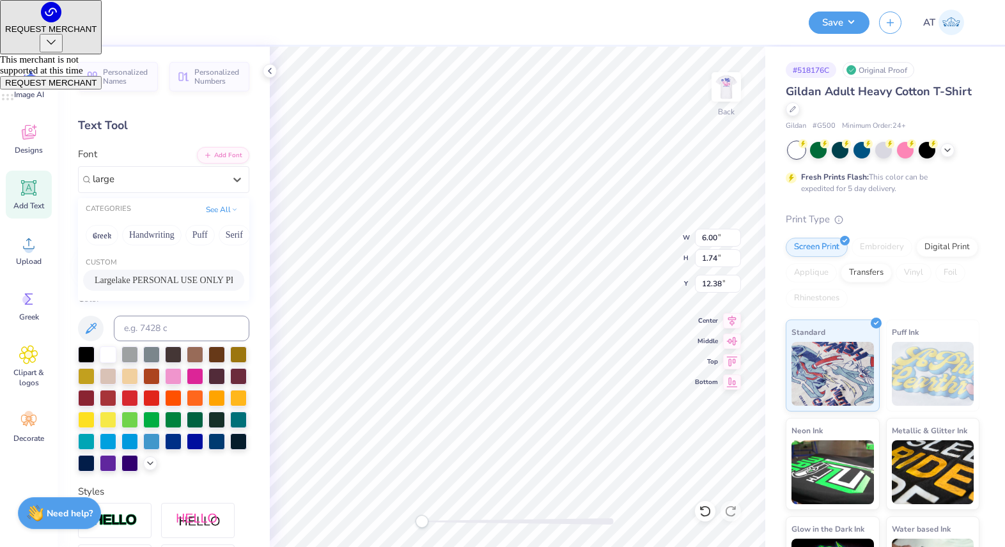
click at [194, 283] on span "Largelake PERSONAL USE ONLY PERSONAL USE ONLY" at bounding box center [164, 280] width 138 height 13
type input "large"
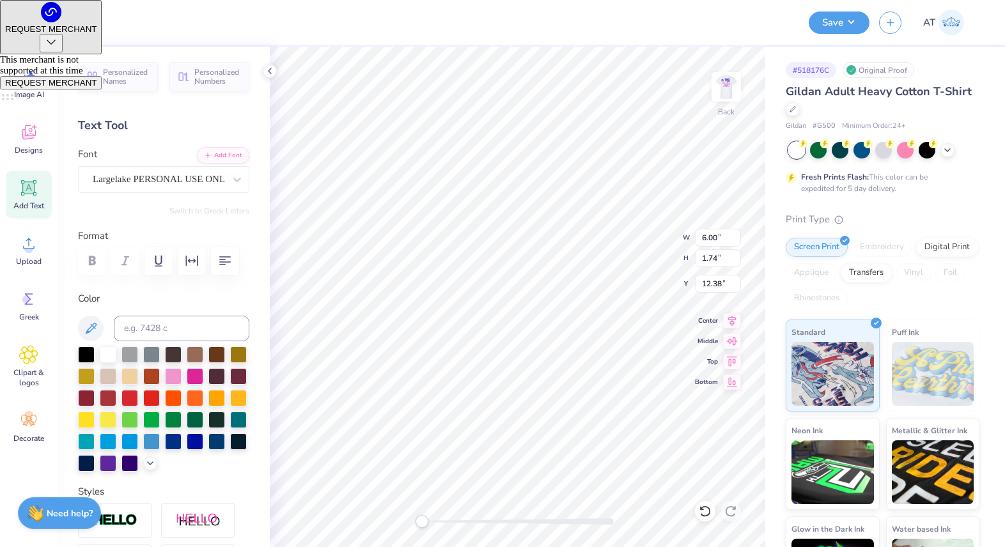
scroll to position [0, 3]
type textarea "Dance Marathon"
click at [199, 438] on div at bounding box center [195, 440] width 17 height 17
type input "5.01"
type input "0.85"
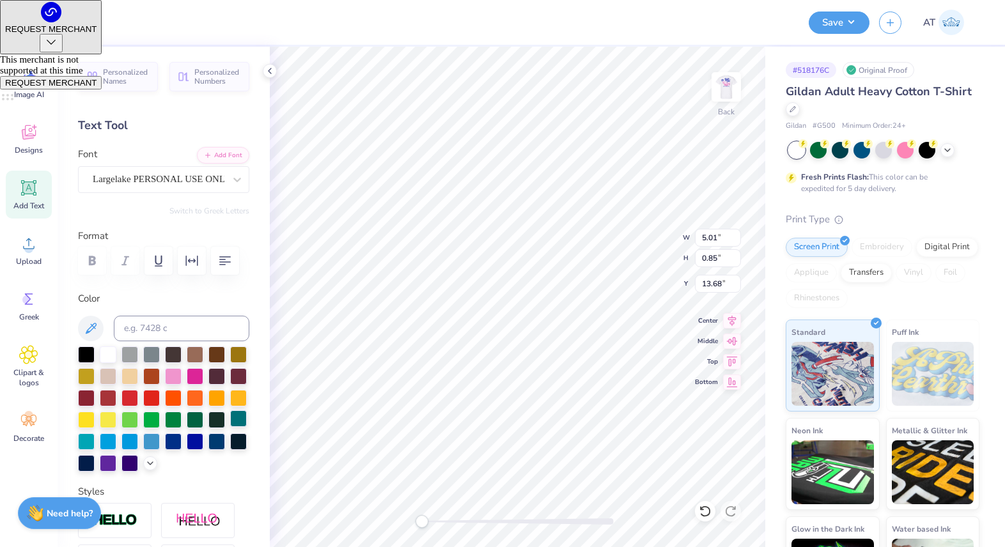
type input "13.68"
click at [25, 131] on icon at bounding box center [29, 132] width 14 height 15
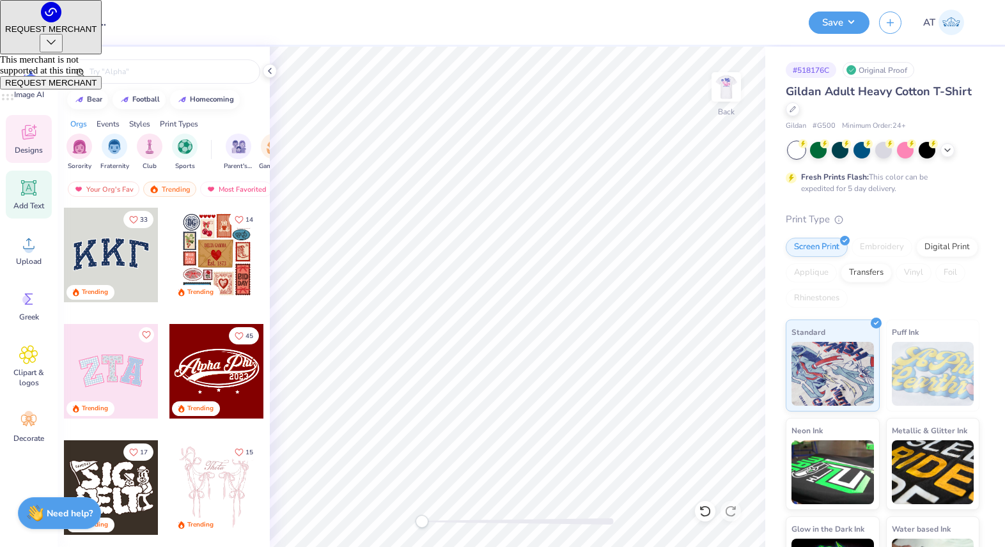
click at [48, 208] on div "Add Text" at bounding box center [29, 195] width 46 height 48
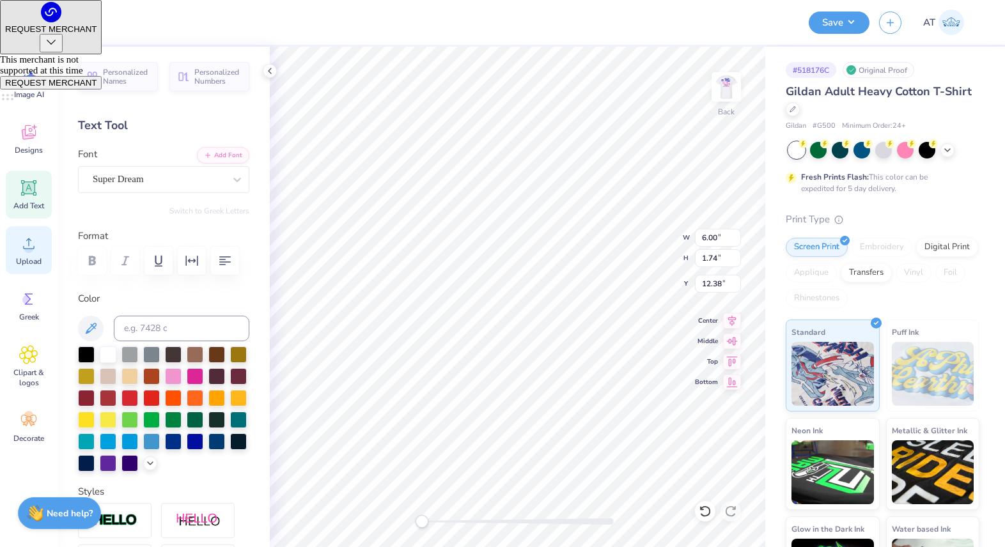
click at [28, 256] on span "Upload" at bounding box center [29, 261] width 26 height 10
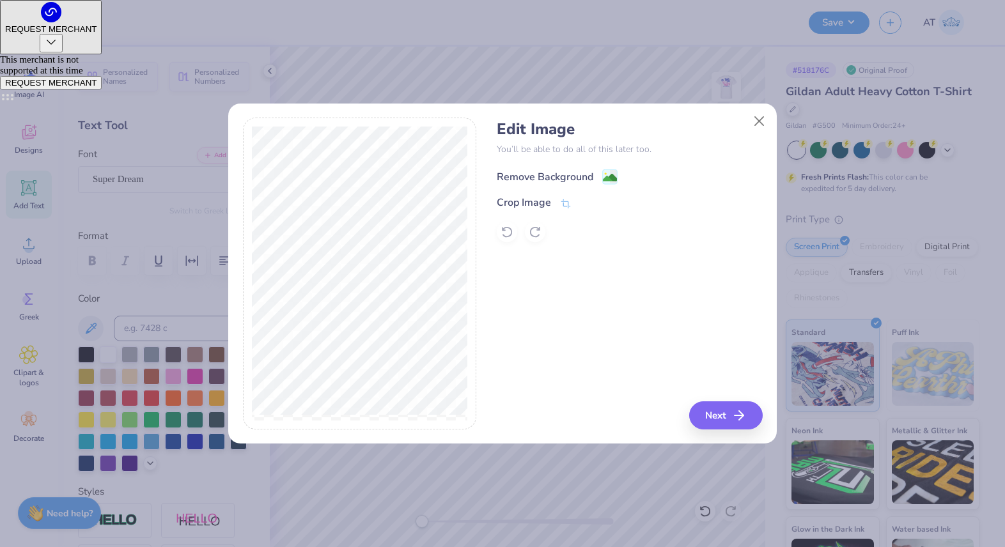
click at [603, 172] on rect at bounding box center [610, 177] width 15 height 15
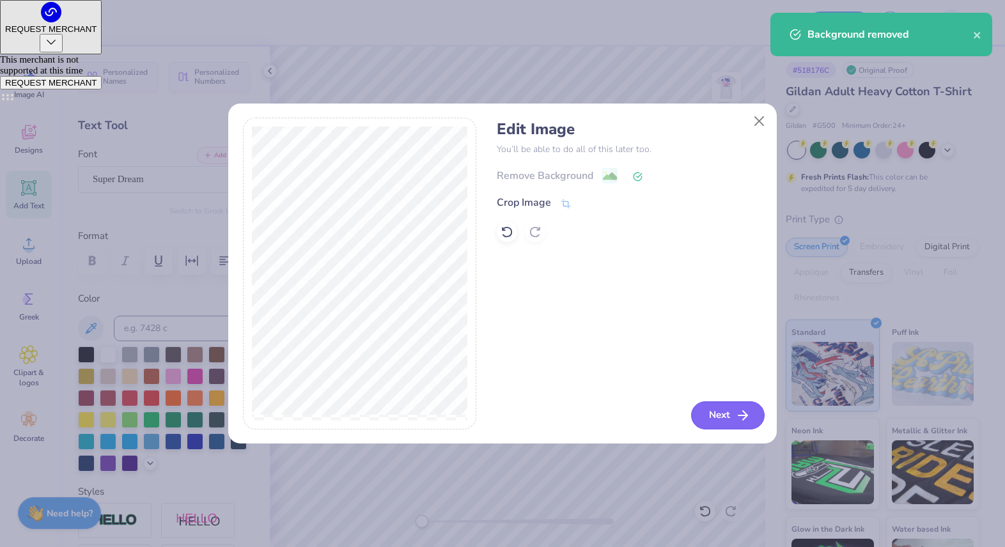
click at [714, 409] on button "Next" at bounding box center [728, 416] width 74 height 28
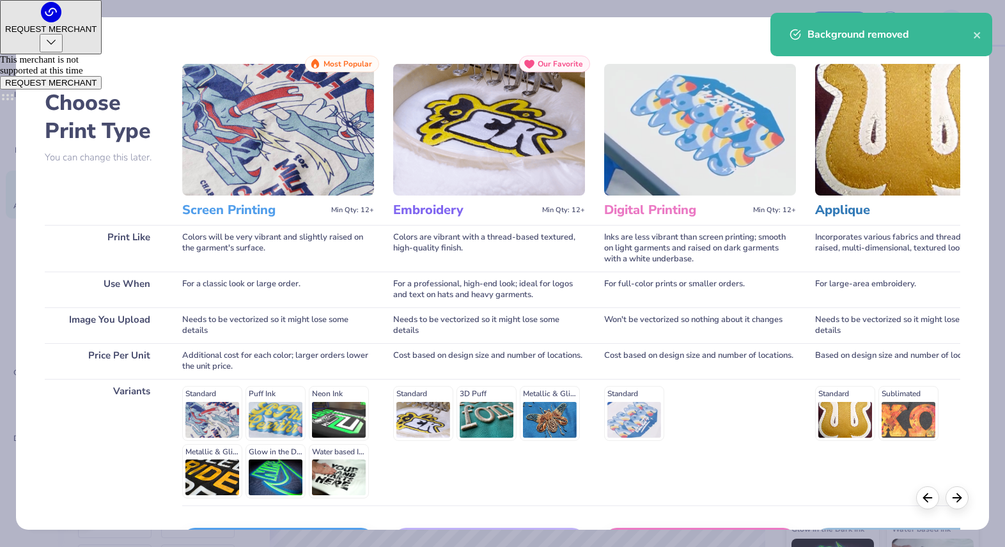
scroll to position [90, 0]
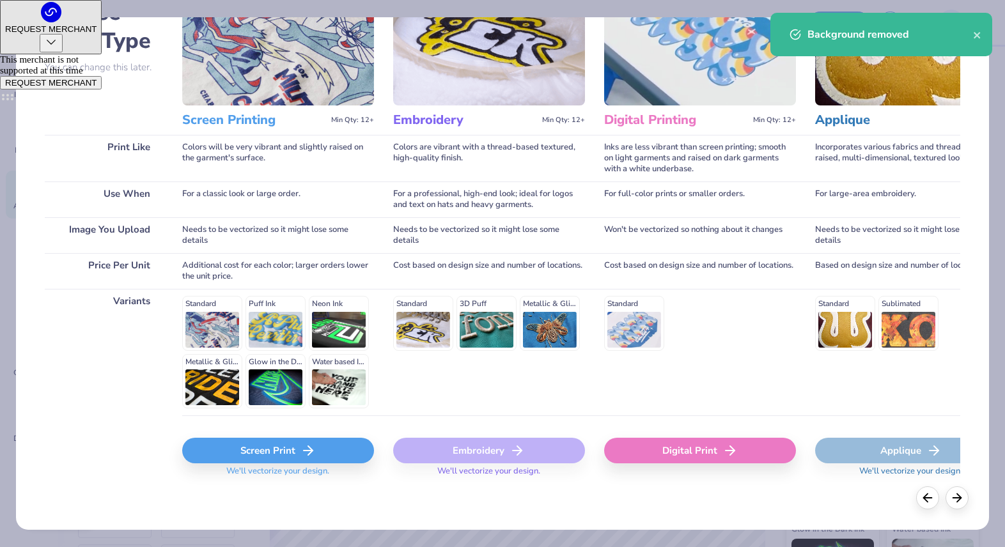
click at [263, 447] on div "Screen Print" at bounding box center [278, 451] width 192 height 26
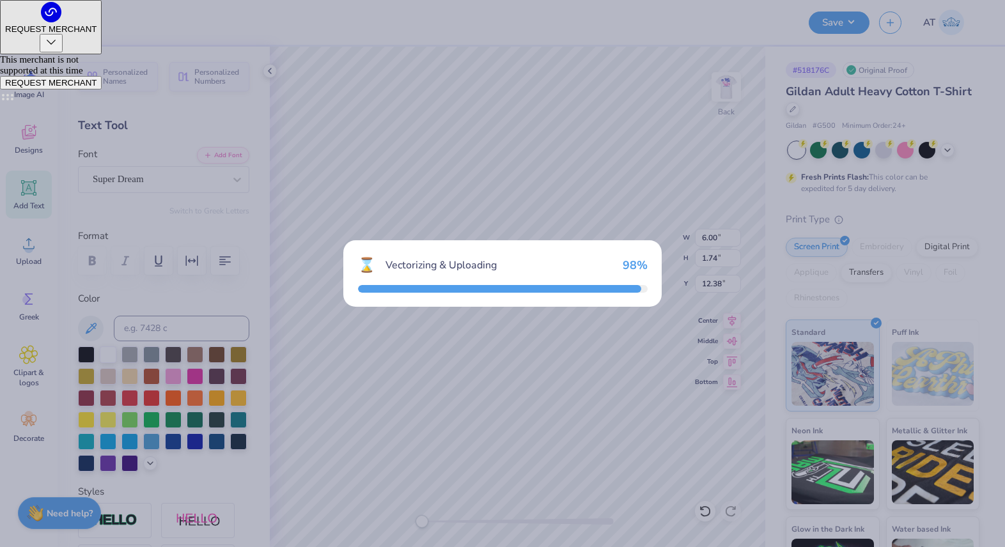
type input "15.00"
type input "5.11"
type input "10.70"
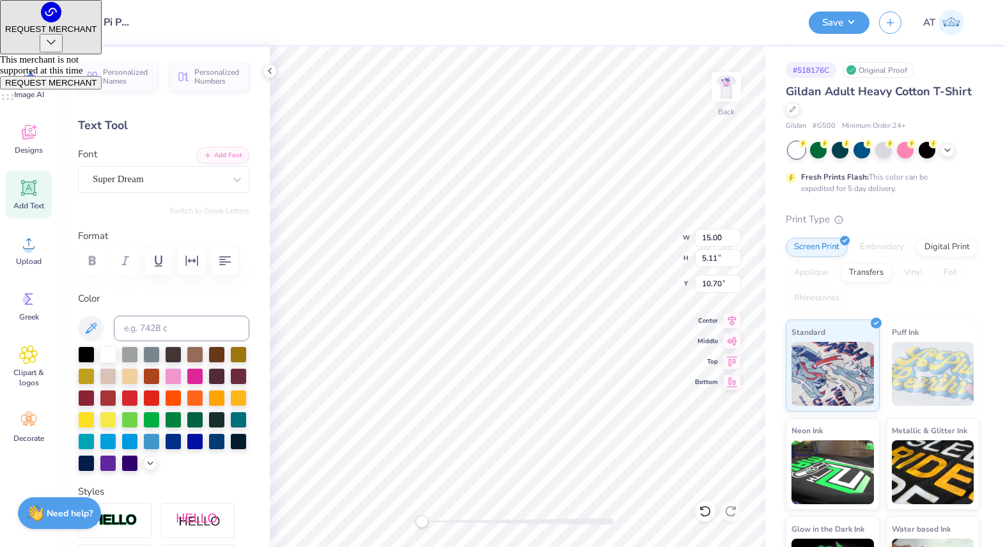
type input "8.90"
type input "3.03"
type input "12.77"
type input "6.00"
type input "1.74"
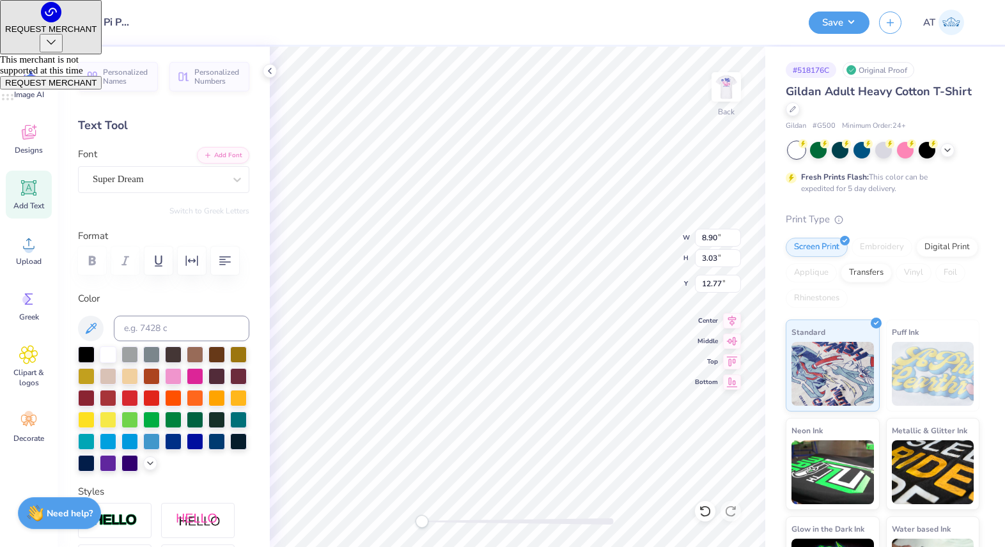
type input "12.38"
click at [58, 24] on div at bounding box center [58, 21] width 18 height 18
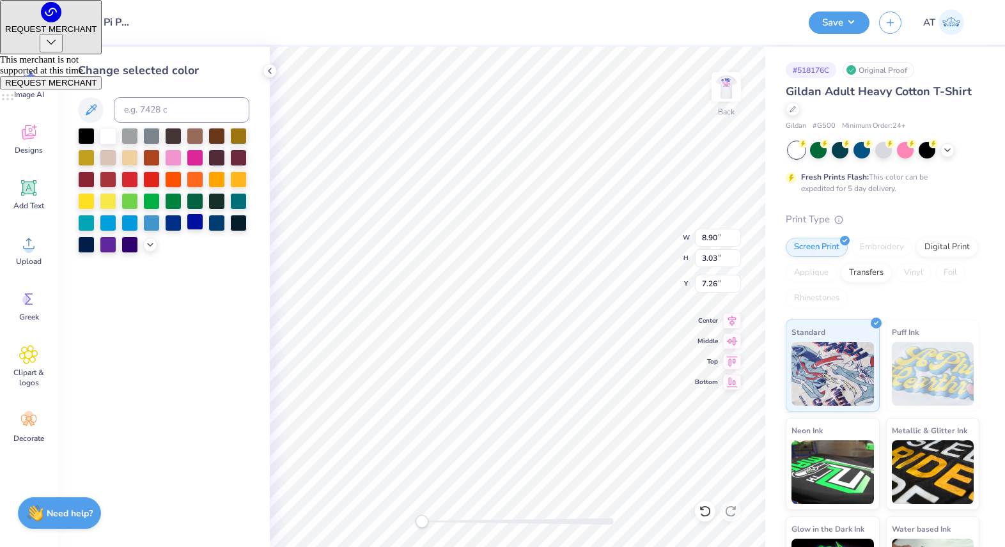
click at [191, 228] on div at bounding box center [195, 222] width 17 height 17
click at [198, 226] on div at bounding box center [195, 222] width 17 height 17
click at [27, 24] on div at bounding box center [35, 21] width 18 height 18
click at [192, 226] on div at bounding box center [195, 222] width 17 height 17
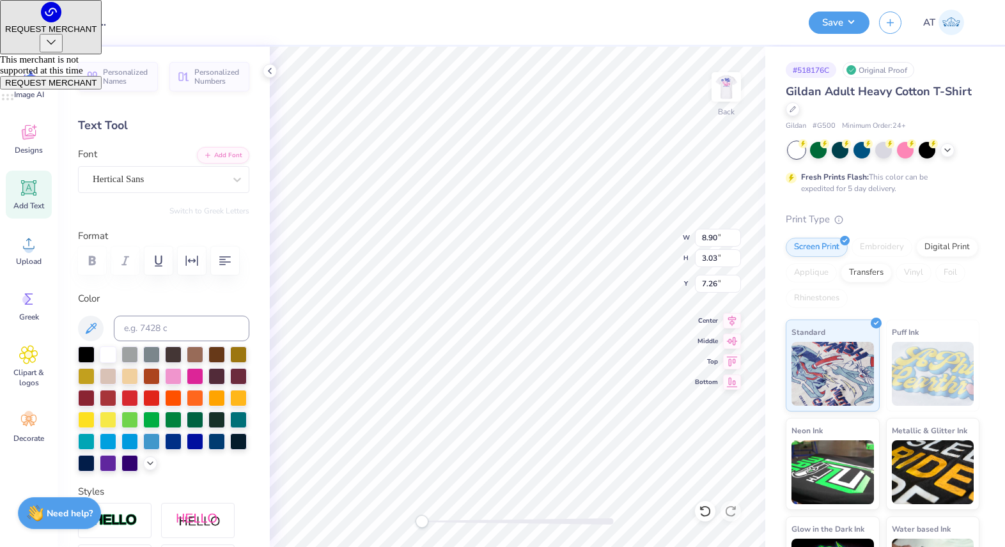
type input "4.95"
type input "1.69"
type input "3.93"
type input "2.19"
type input "3.39"
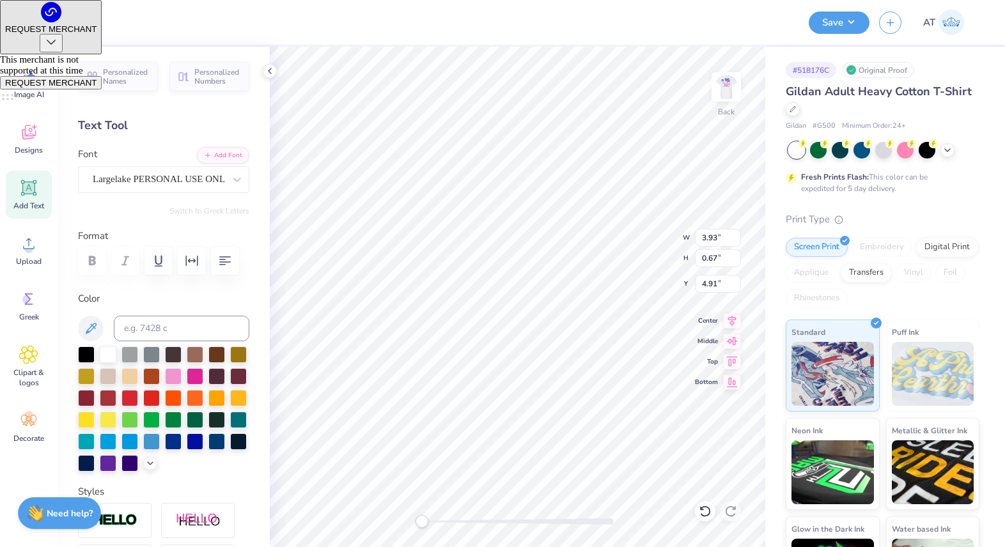
scroll to position [0, 3]
type textarea "Dance Marathon"
type textarea "Dance Marathon 2025"
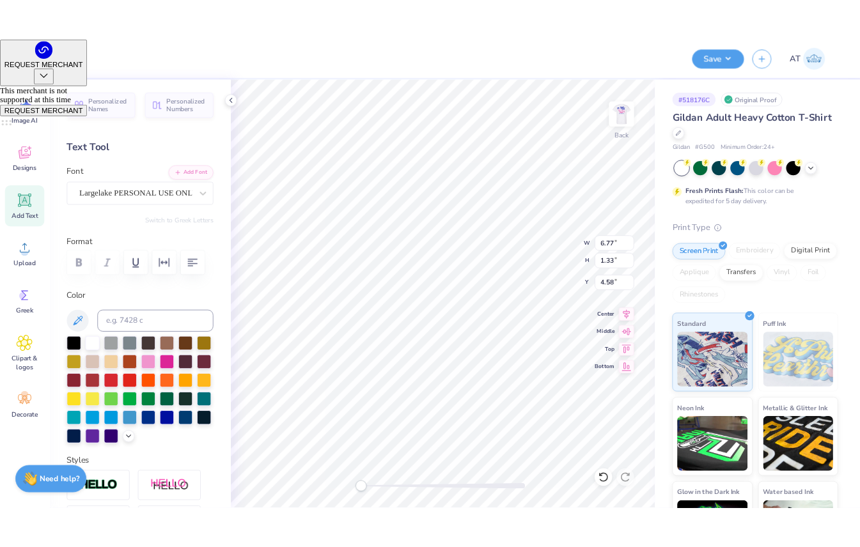
scroll to position [1, 1]
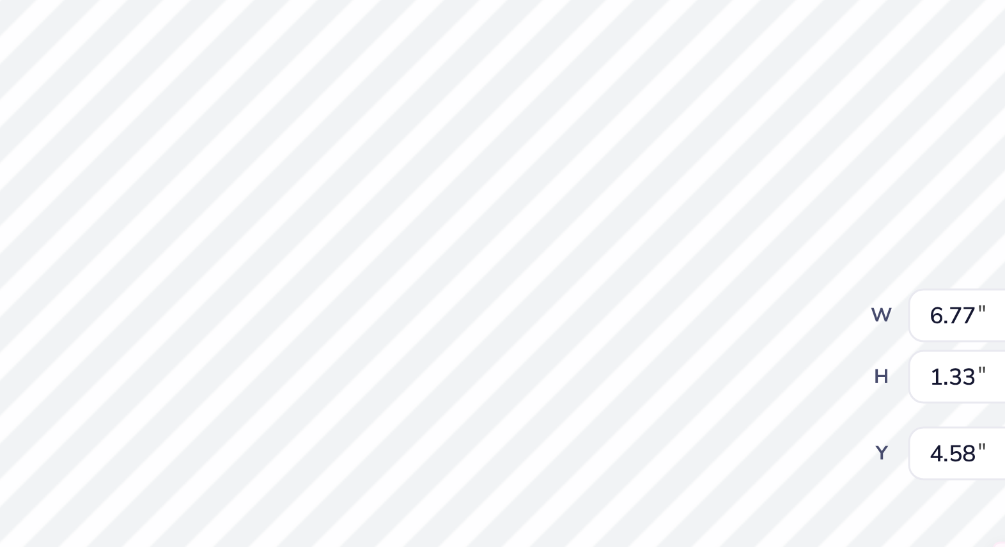
type textarea "Dance Marathon"
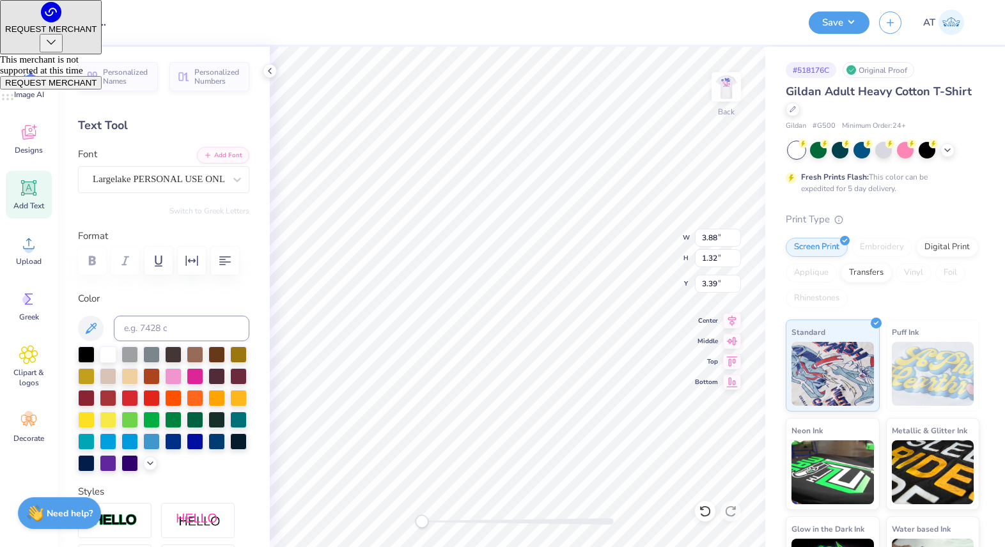
type input "3.18"
type input "1.08"
type input "3.63"
type input "3.00"
click at [715, 97] on img at bounding box center [726, 86] width 51 height 51
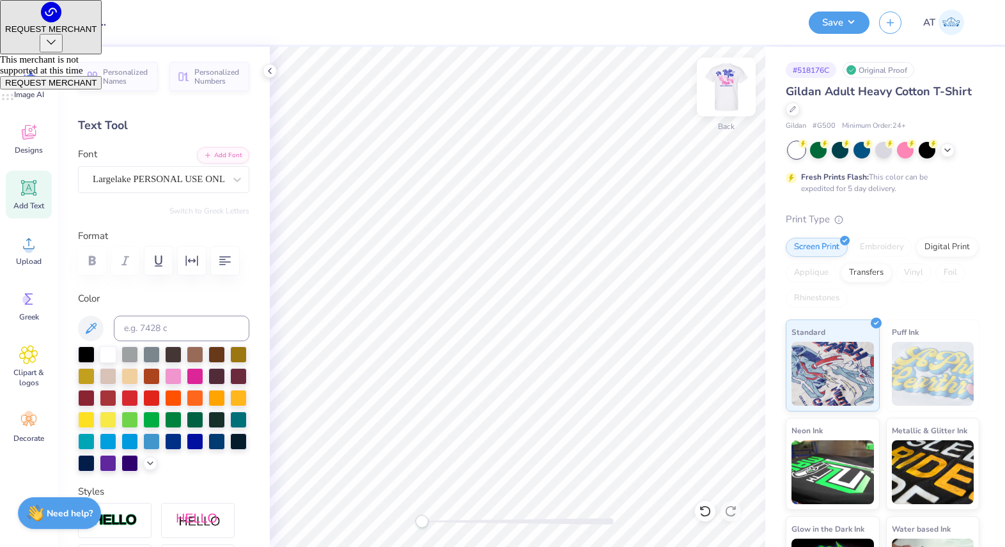
click at [725, 91] on img at bounding box center [726, 86] width 51 height 51
click at [725, 91] on img at bounding box center [727, 87] width 26 height 26
type input "3.50"
click at [717, 91] on img at bounding box center [726, 86] width 51 height 51
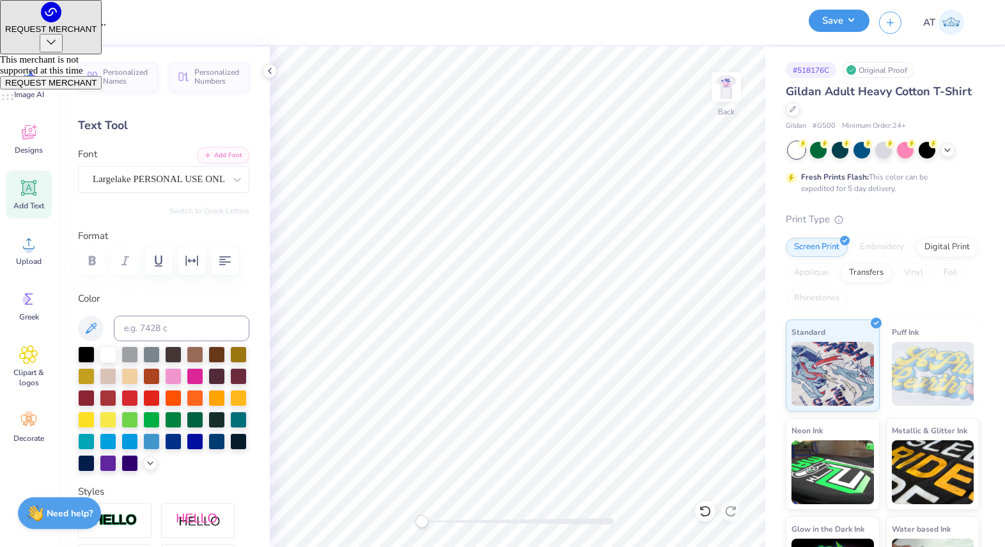
click at [858, 22] on button "Save" at bounding box center [839, 21] width 61 height 22
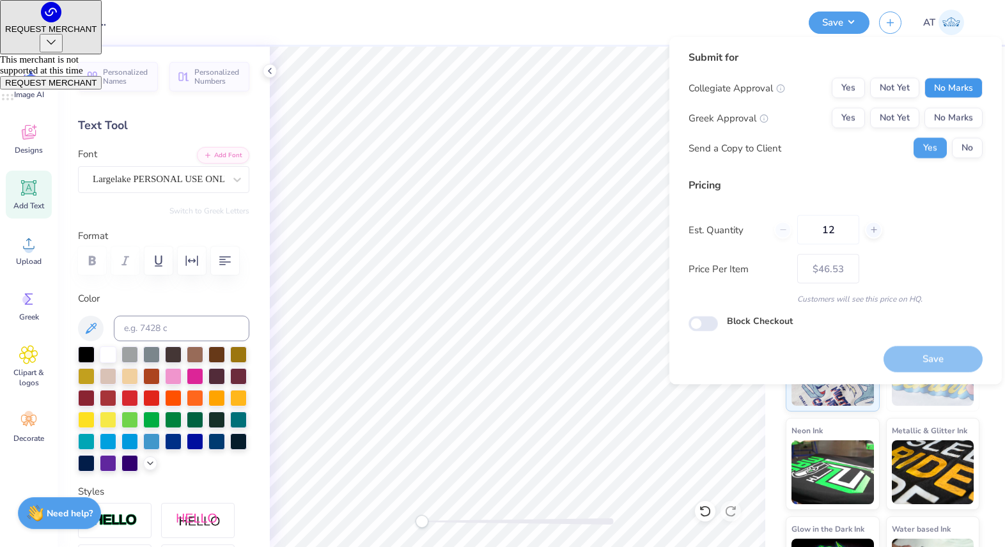
click at [932, 87] on button "No Marks" at bounding box center [954, 88] width 58 height 20
click at [840, 122] on button "Yes" at bounding box center [848, 118] width 33 height 20
type input "$46.53"
drag, startPoint x: 835, startPoint y: 233, endPoint x: 810, endPoint y: 233, distance: 25.6
click at [810, 233] on input "12" at bounding box center [828, 230] width 62 height 29
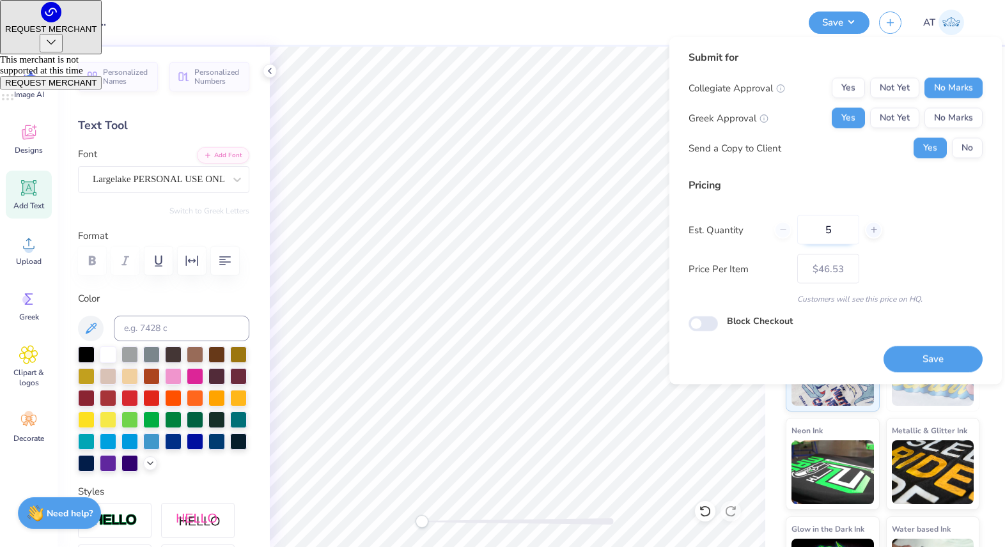
type input "50"
type input "$18.69"
type input "50"
click at [932, 359] on button "Save" at bounding box center [933, 359] width 99 height 26
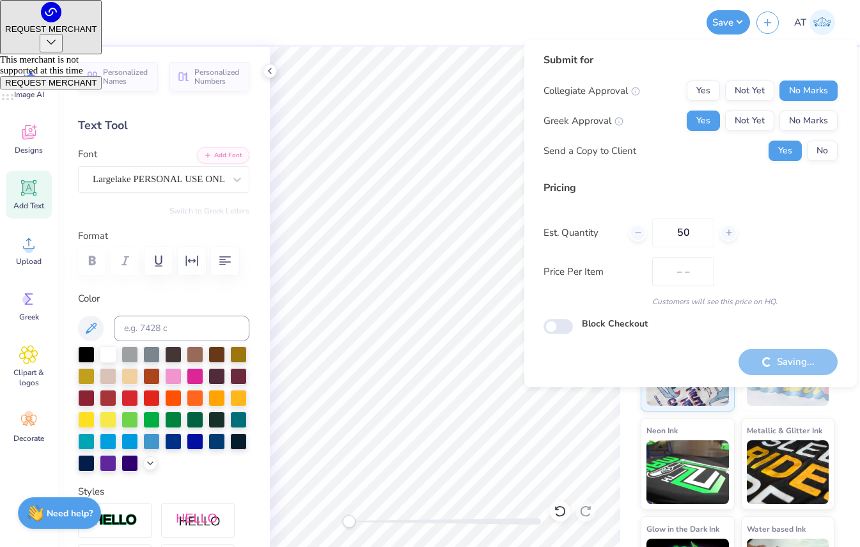
type input "$15.76"
